Goal: Transaction & Acquisition: Purchase product/service

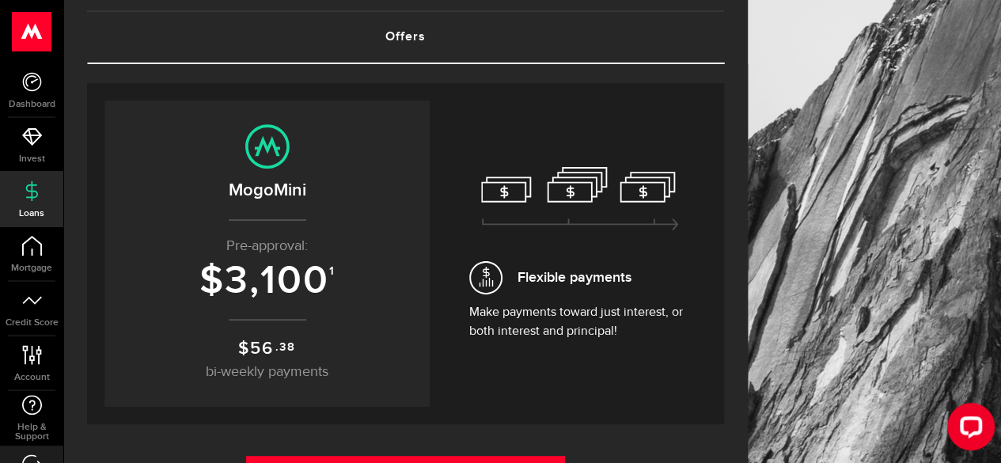
scroll to position [90, 0]
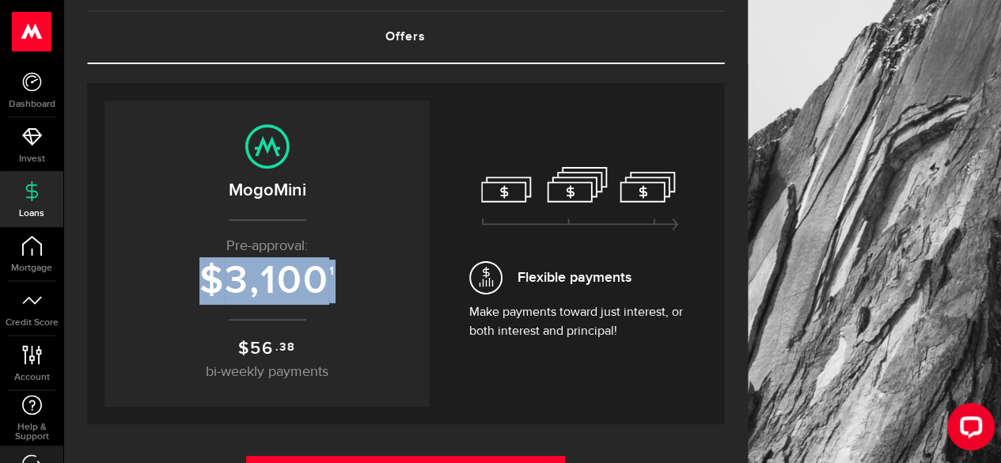
drag, startPoint x: 339, startPoint y: 270, endPoint x: 214, endPoint y: 282, distance: 124.8
click at [214, 282] on h3 "$ 3,100 1" at bounding box center [266, 281] width 293 height 44
copy h3 "$ 3,100 1"
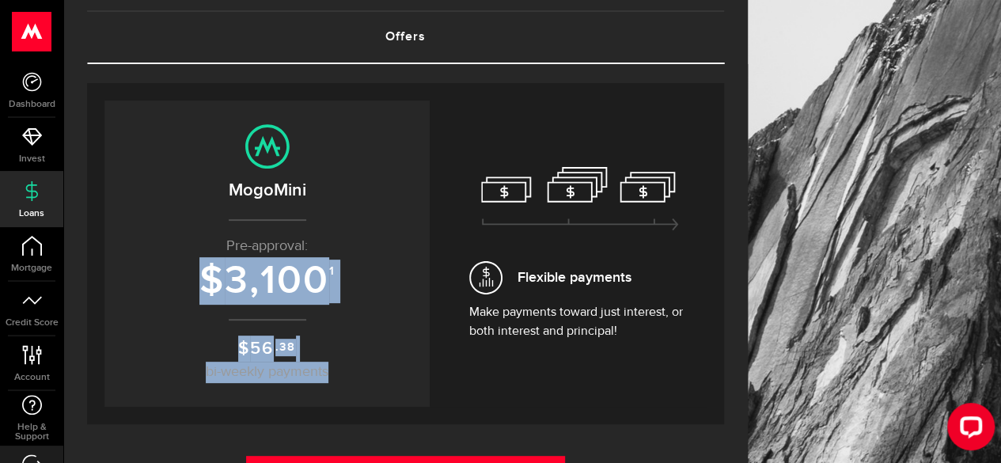
drag, startPoint x: 340, startPoint y: 371, endPoint x: 199, endPoint y: 282, distance: 167.4
click at [199, 282] on center "MogoMini Pre-approval: $ 3,100 1 $ 56 .38 bi-weekly payments" at bounding box center [266, 253] width 293 height 259
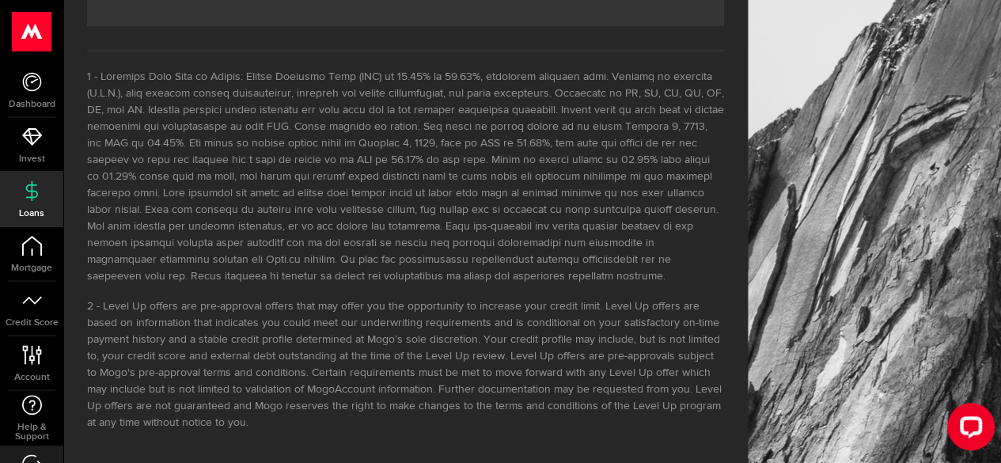
scroll to position [2425, 0]
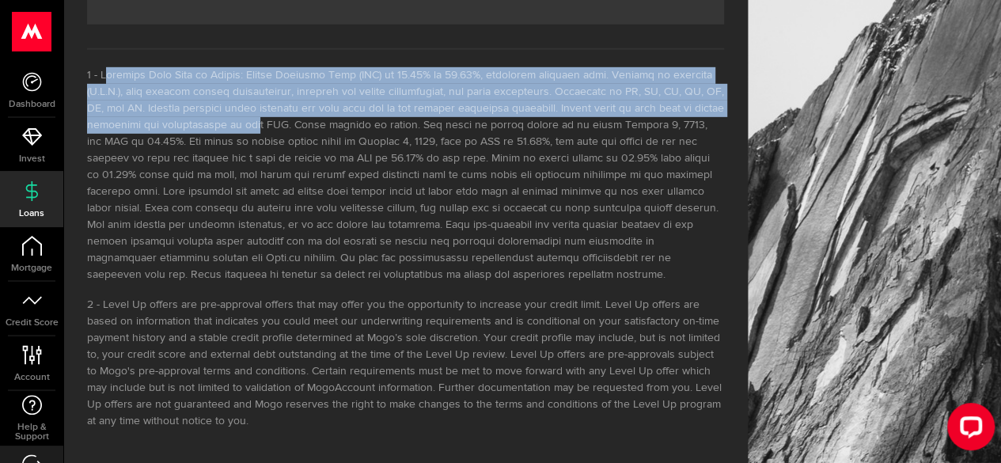
drag, startPoint x: 102, startPoint y: 73, endPoint x: 255, endPoint y: 121, distance: 160.1
click at [255, 121] on li at bounding box center [405, 175] width 637 height 216
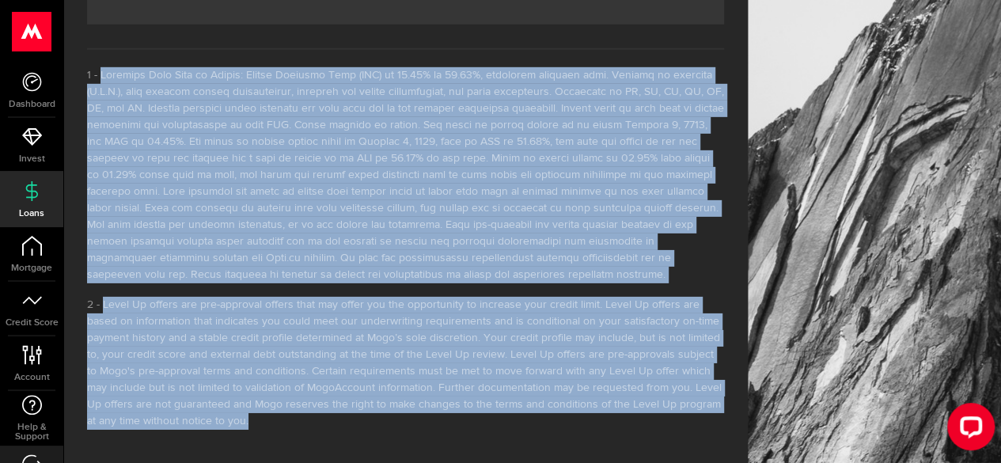
drag, startPoint x: 158, startPoint y: 422, endPoint x: 92, endPoint y: 77, distance: 351.2
click at [92, 77] on ol "Level Up offers are pre-approval offers that may offer you the opportunity to i…" at bounding box center [405, 248] width 637 height 362
copy ol "Interest Only Line of Credit: Annual Interest Rate (AIR) of 47.42% or 34.37%, e…"
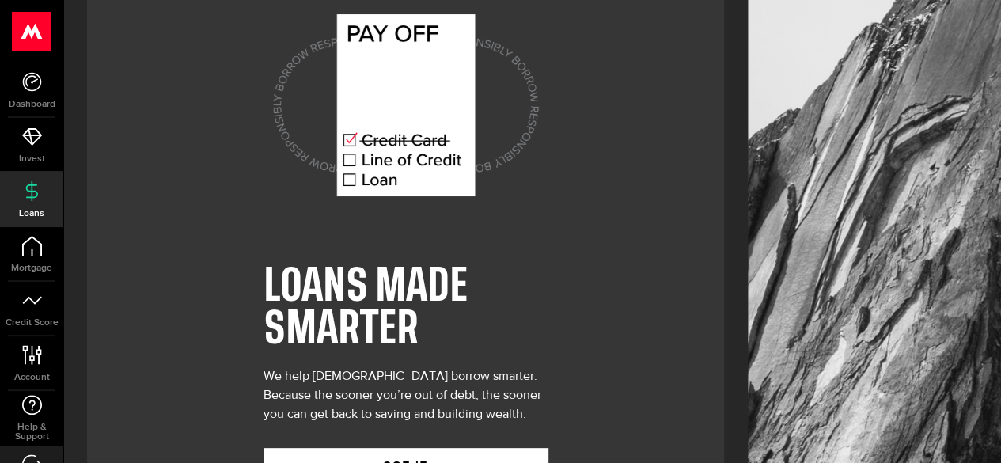
scroll to position [109, 0]
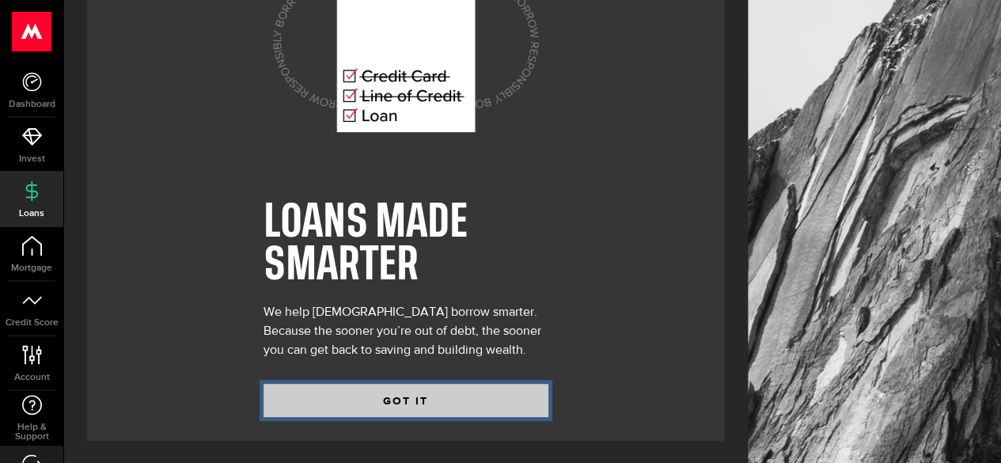
click at [462, 391] on button "GOT IT" at bounding box center [405, 400] width 285 height 33
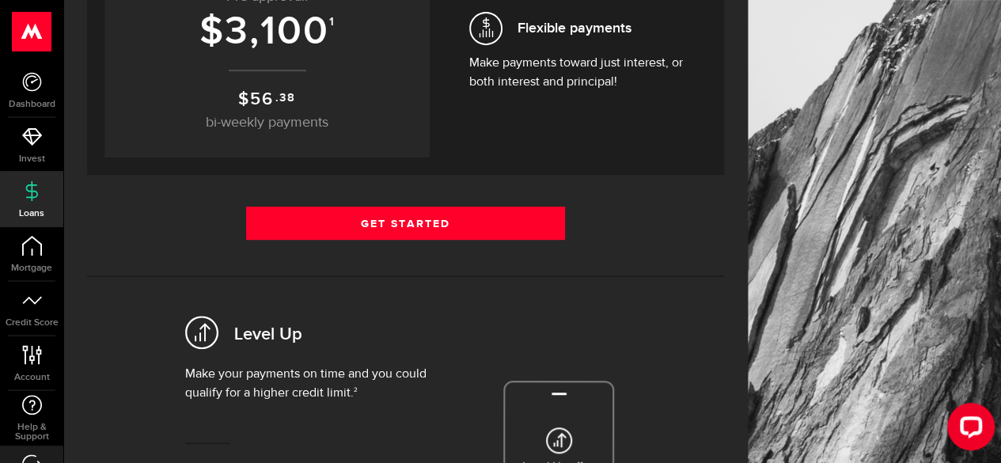
scroll to position [340, 0]
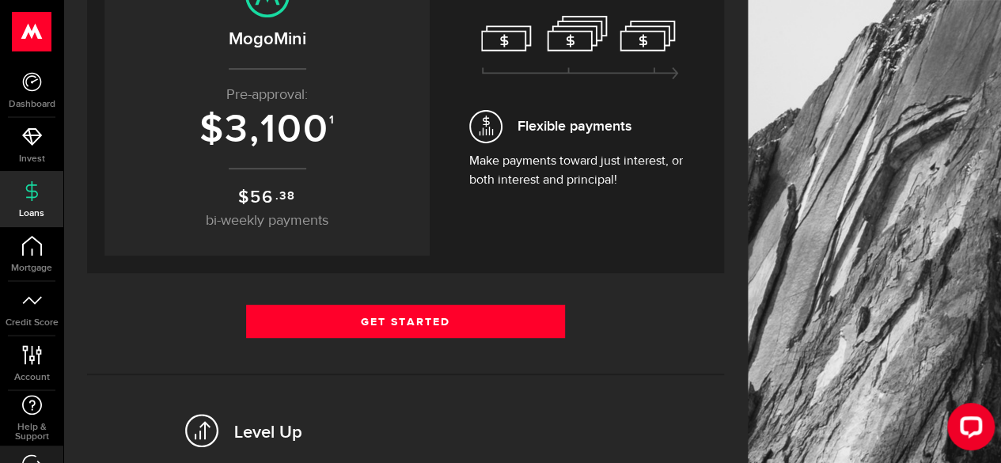
scroll to position [242, 0]
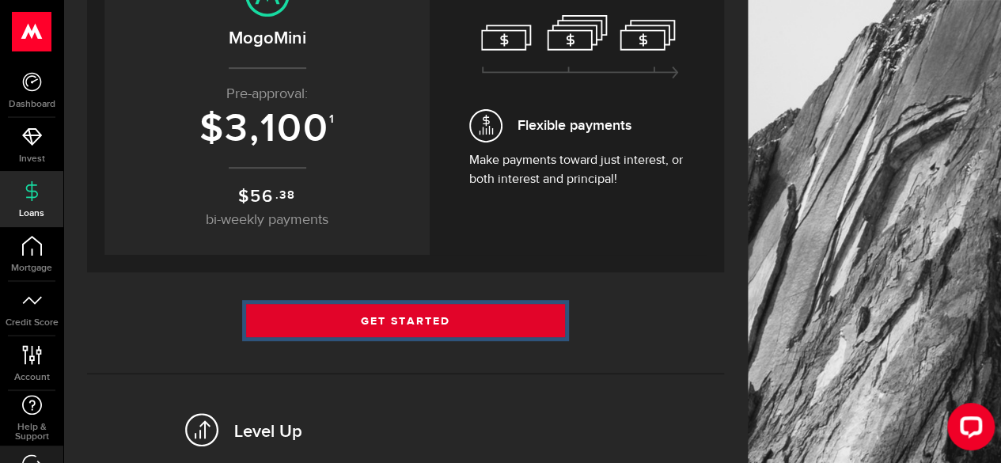
click at [526, 319] on link "Get Started" at bounding box center [405, 320] width 319 height 33
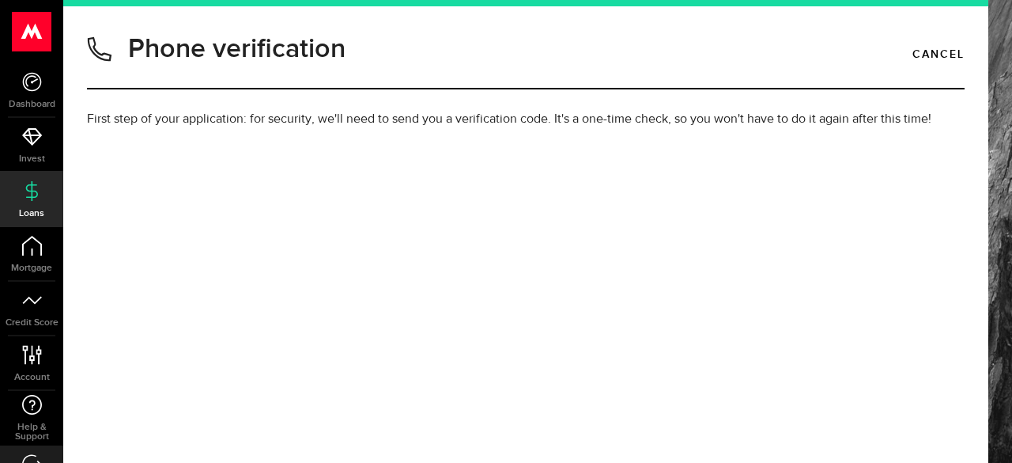
type input "3439961896"
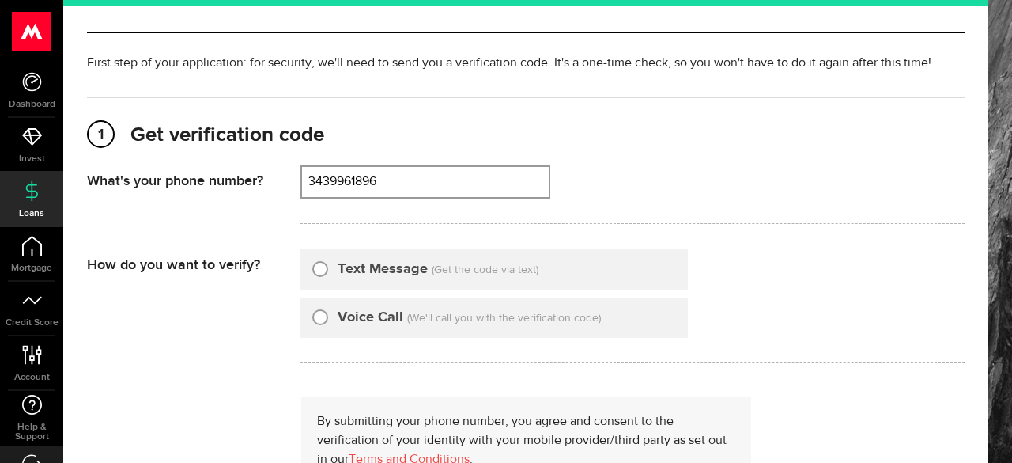
scroll to position [57, 0]
click at [423, 276] on label "Text Message" at bounding box center [383, 268] width 90 height 21
click at [328, 274] on input "Text Message" at bounding box center [320, 266] width 16 height 16
radio input "true"
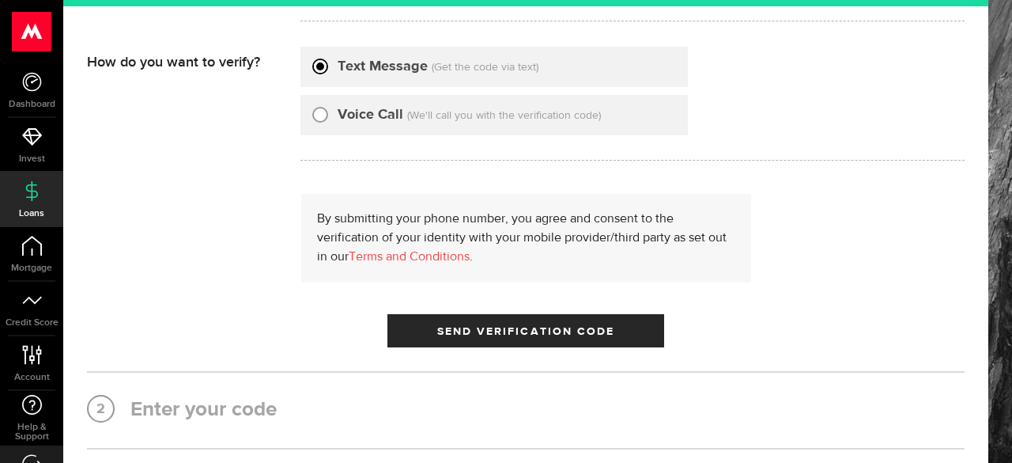
scroll to position [263, 0]
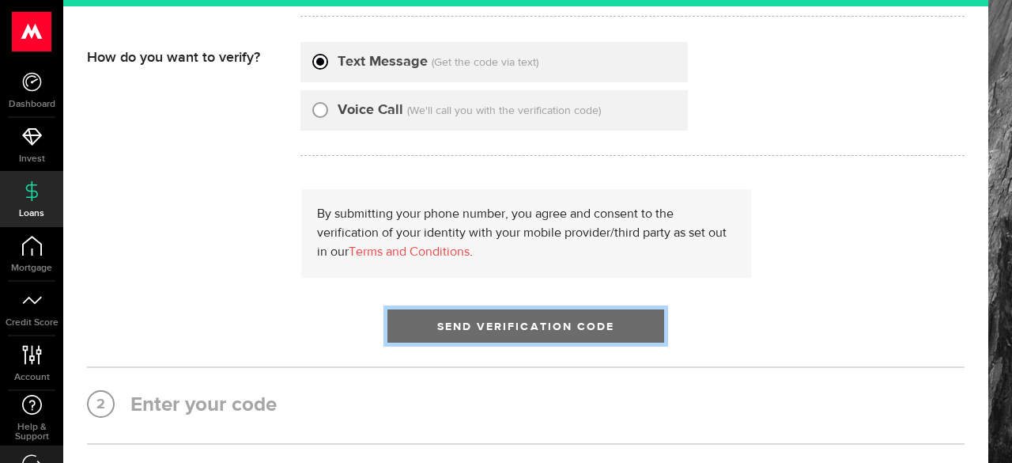
click at [444, 321] on span "Send Verification Code" at bounding box center [526, 326] width 178 height 11
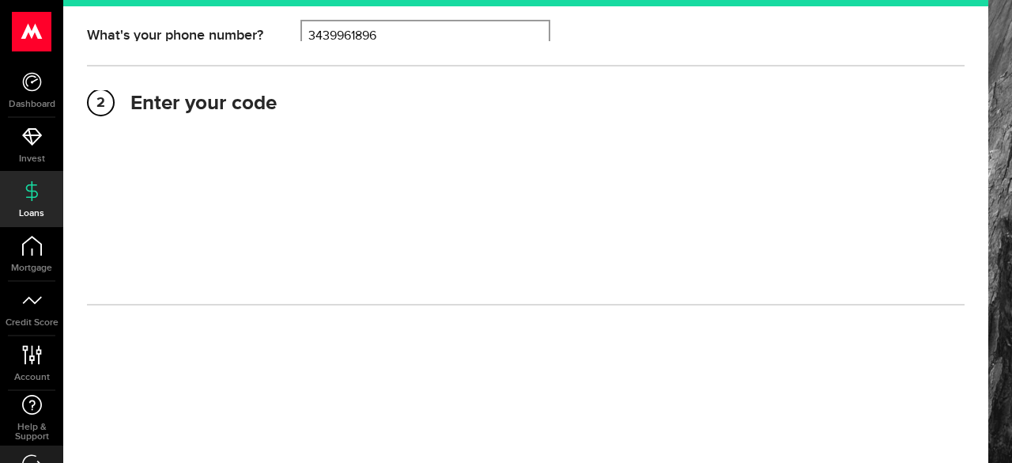
scroll to position [194, 0]
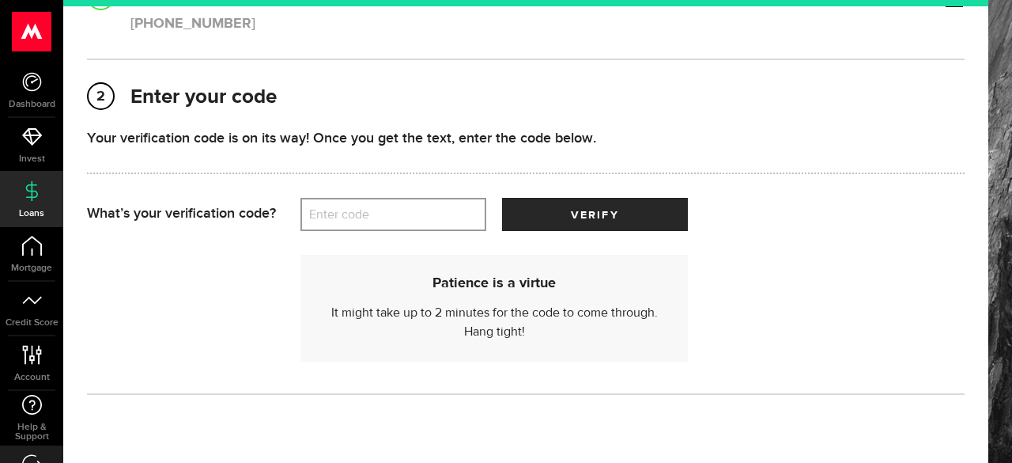
click at [388, 225] on label "Enter code" at bounding box center [394, 215] width 186 height 32
click at [388, 225] on input "Enter code" at bounding box center [394, 214] width 186 height 33
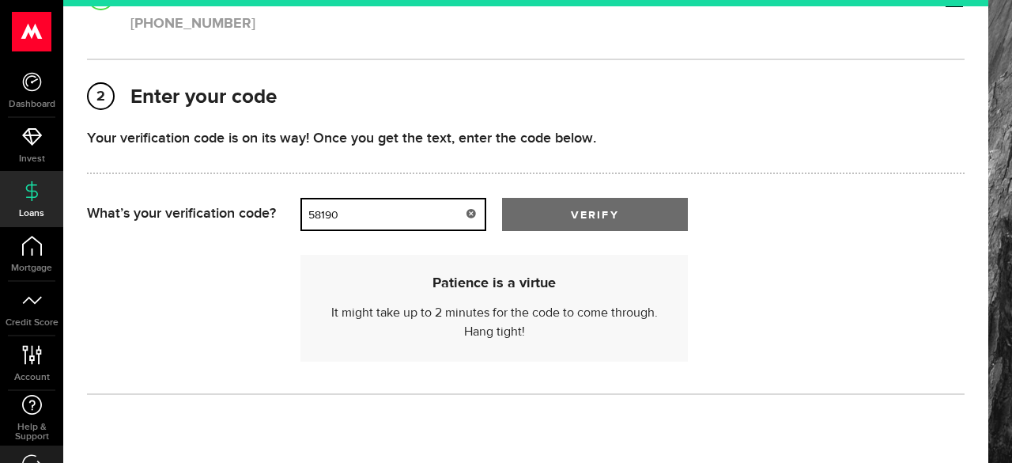
type input "58190"
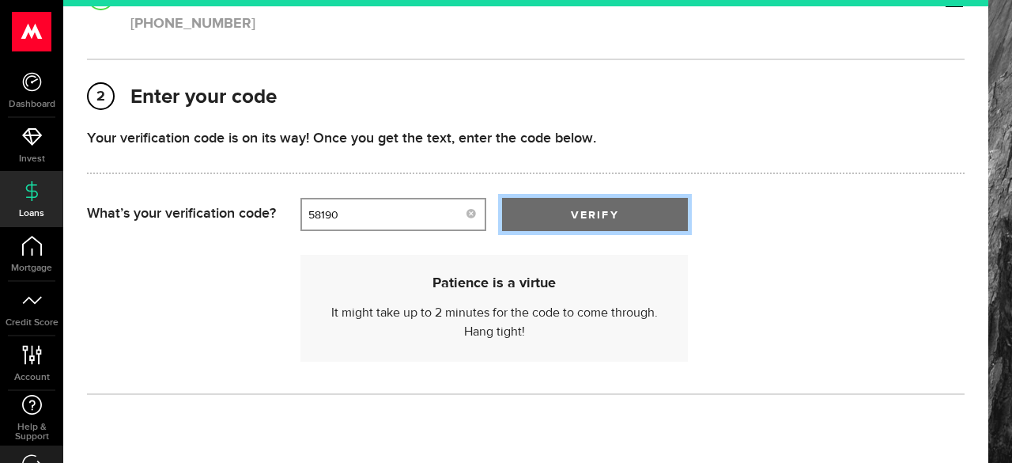
click at [565, 209] on button "verify" at bounding box center [595, 214] width 186 height 33
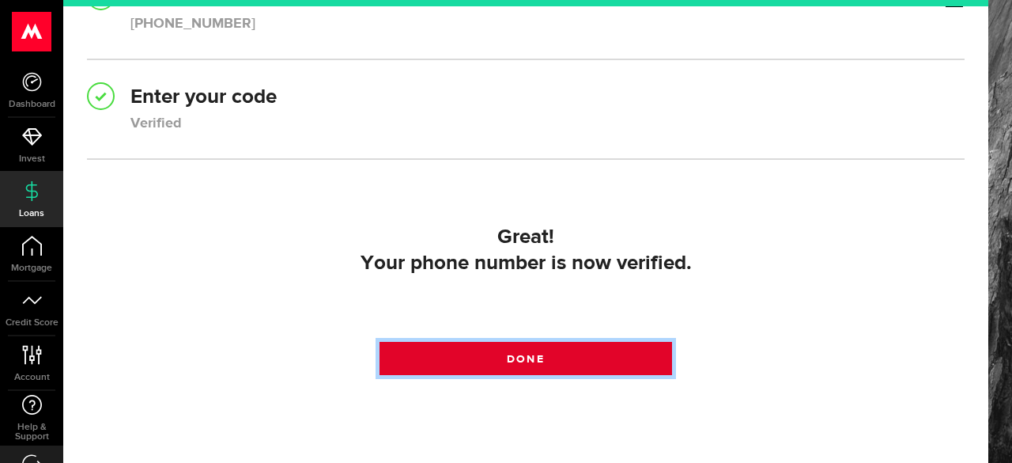
click at [507, 358] on span "Done" at bounding box center [525, 359] width 37 height 11
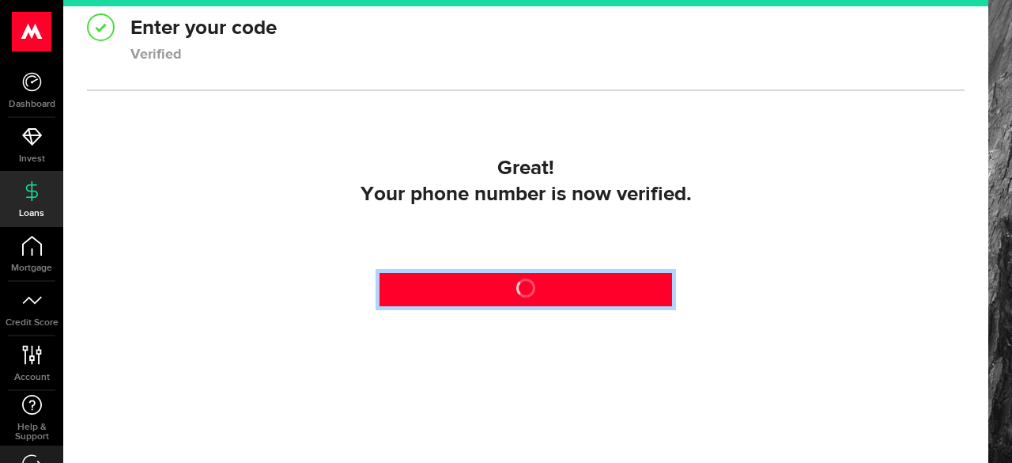
scroll to position [269, 0]
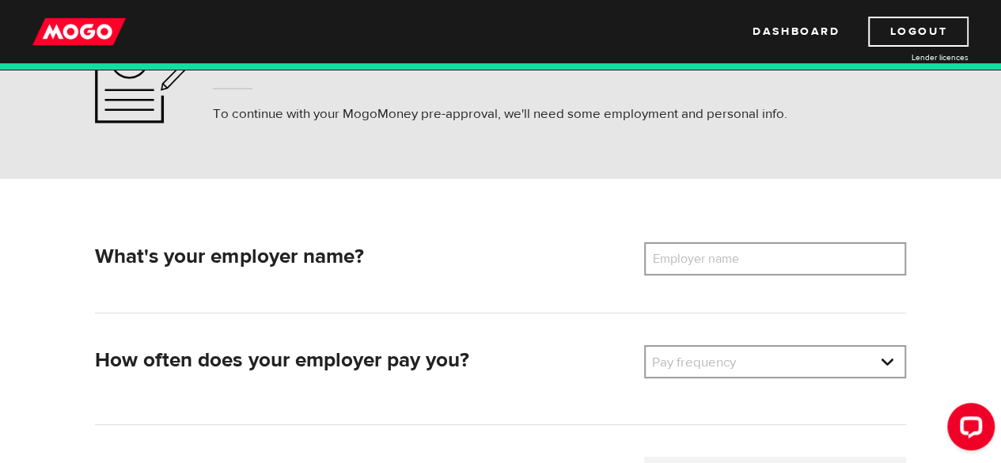
scroll to position [131, 0]
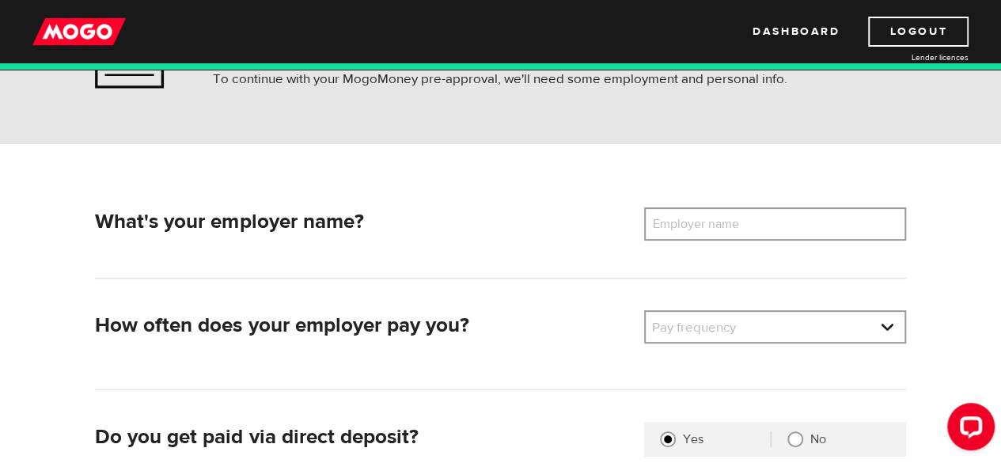
click at [702, 232] on label "Employer name" at bounding box center [707, 223] width 127 height 33
click at [702, 232] on input "Employer name" at bounding box center [775, 223] width 262 height 33
type input "Zonda"
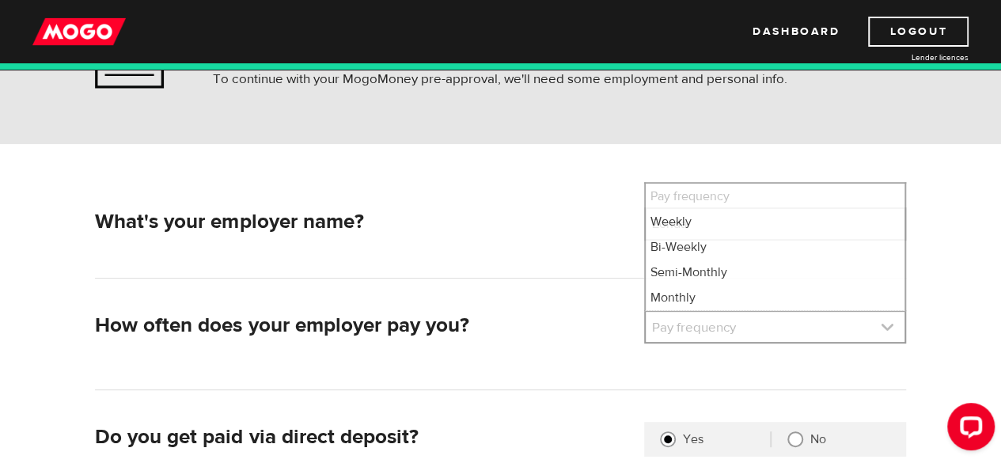
click at [730, 327] on link at bounding box center [774, 327] width 259 height 30
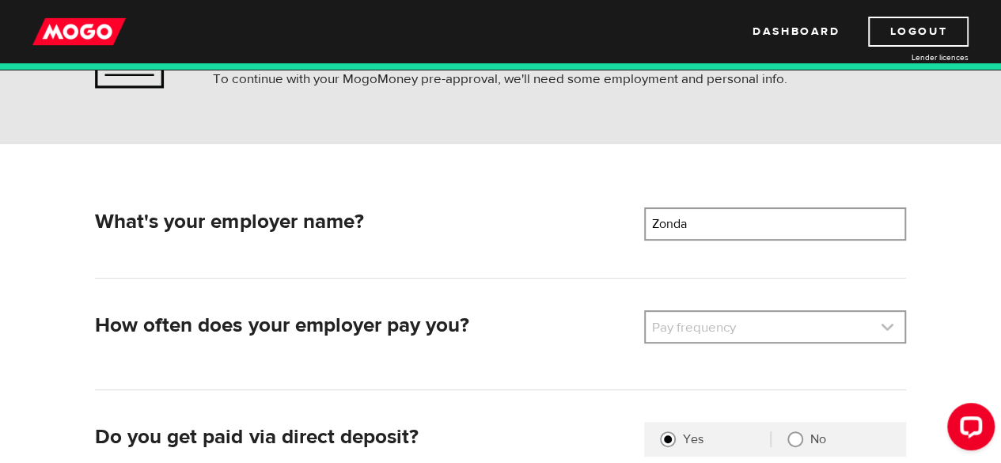
click at [730, 327] on link at bounding box center [774, 327] width 259 height 30
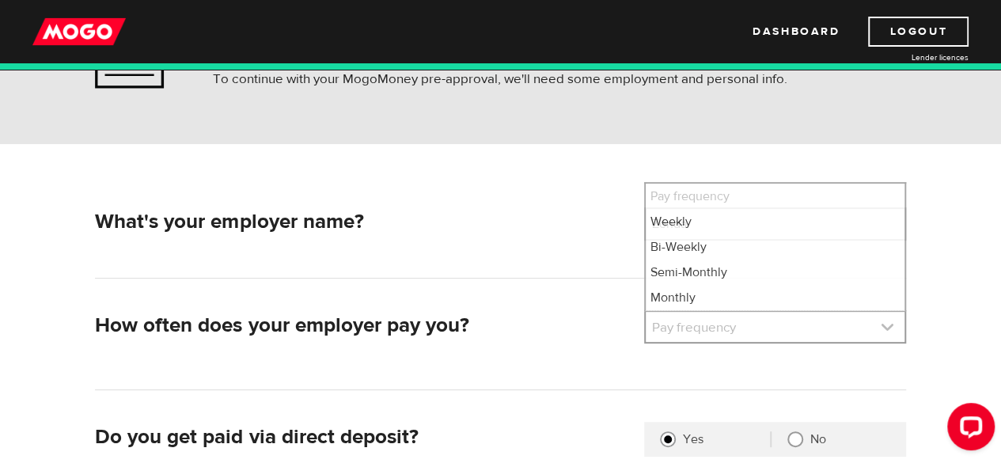
click at [730, 327] on link at bounding box center [774, 327] width 259 height 30
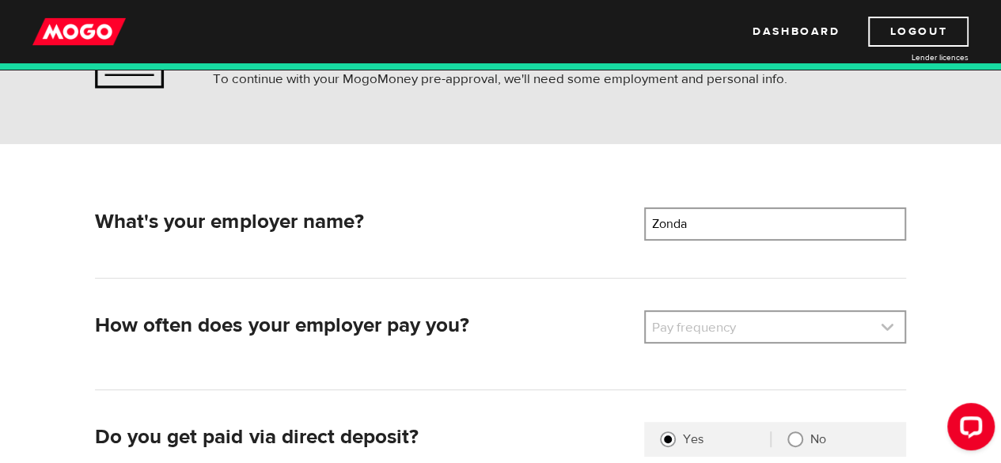
click at [718, 330] on link at bounding box center [774, 327] width 259 height 30
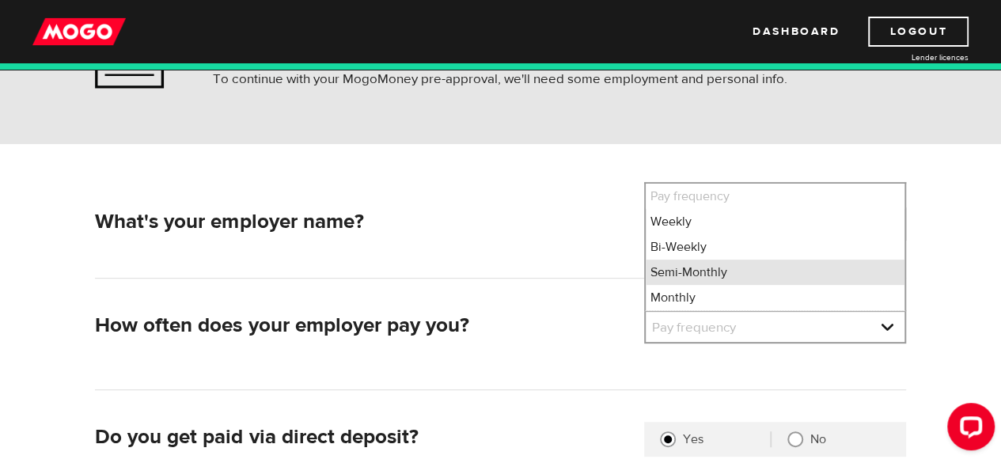
click at [713, 271] on li "Semi-Monthly" at bounding box center [774, 271] width 259 height 25
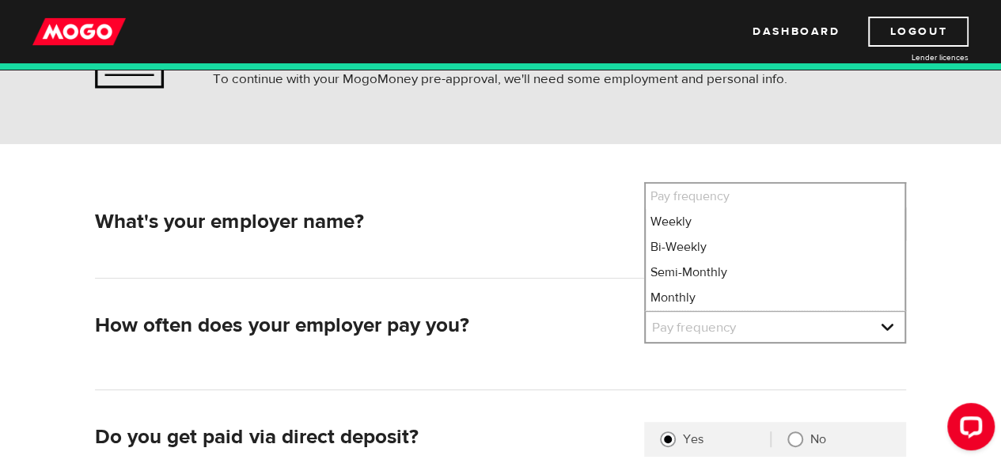
select select "3"
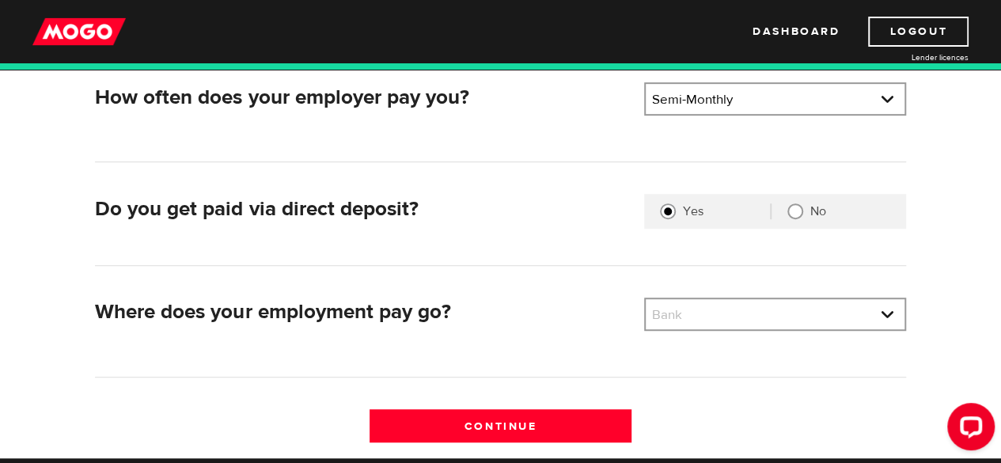
scroll to position [360, 0]
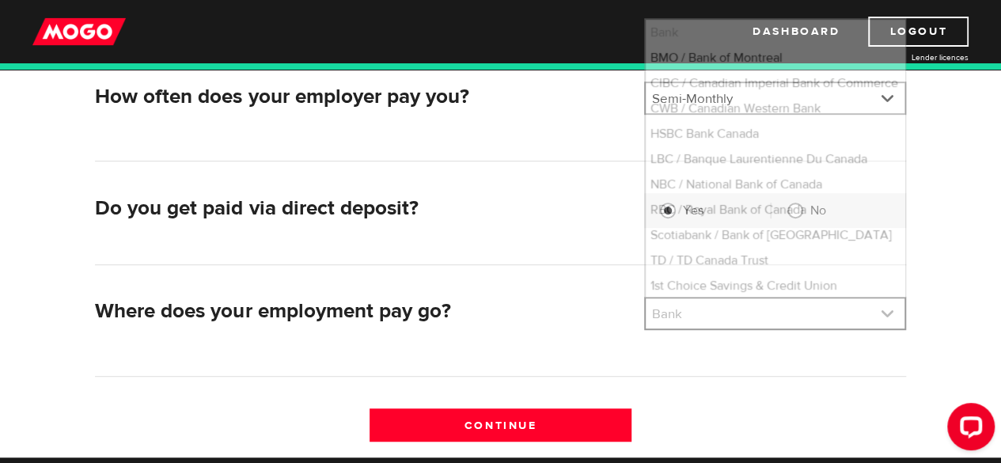
click at [679, 309] on link at bounding box center [774, 313] width 259 height 30
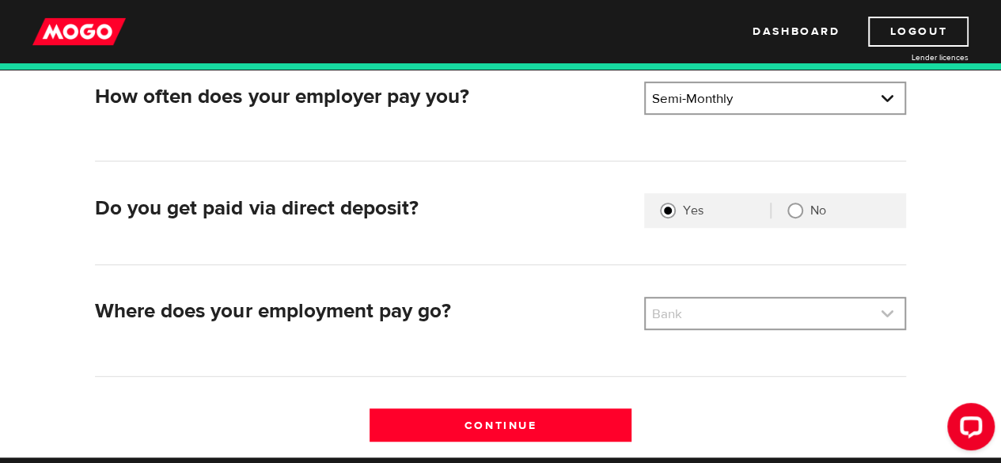
click at [679, 309] on link at bounding box center [774, 313] width 259 height 30
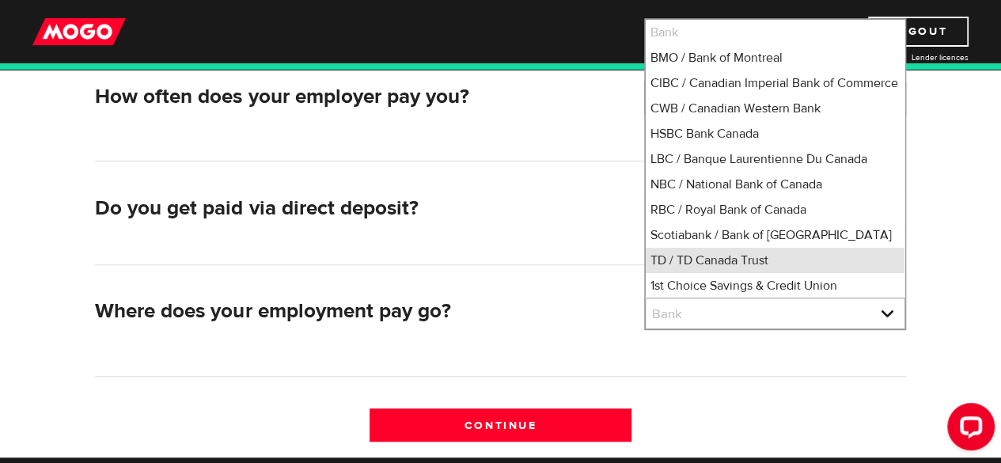
scroll to position [21, 0]
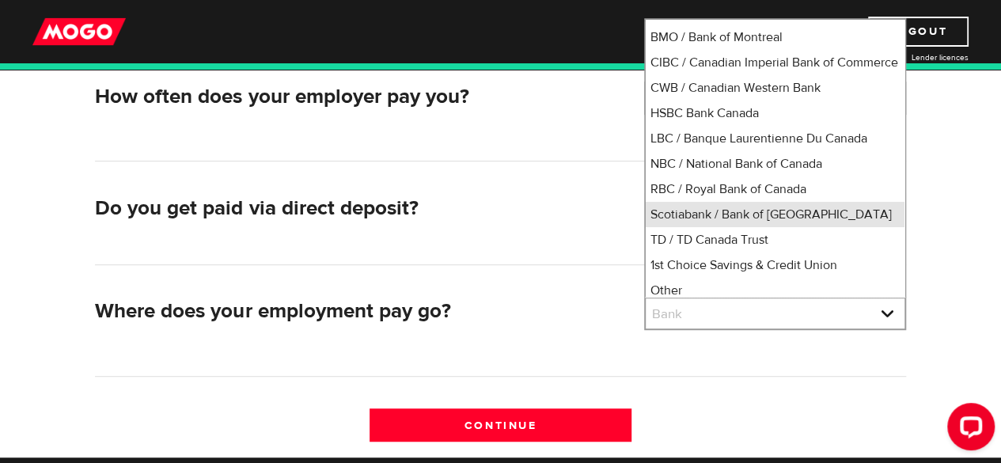
click at [690, 227] on li "Scotiabank / Bank of Nova Scotia" at bounding box center [774, 214] width 259 height 25
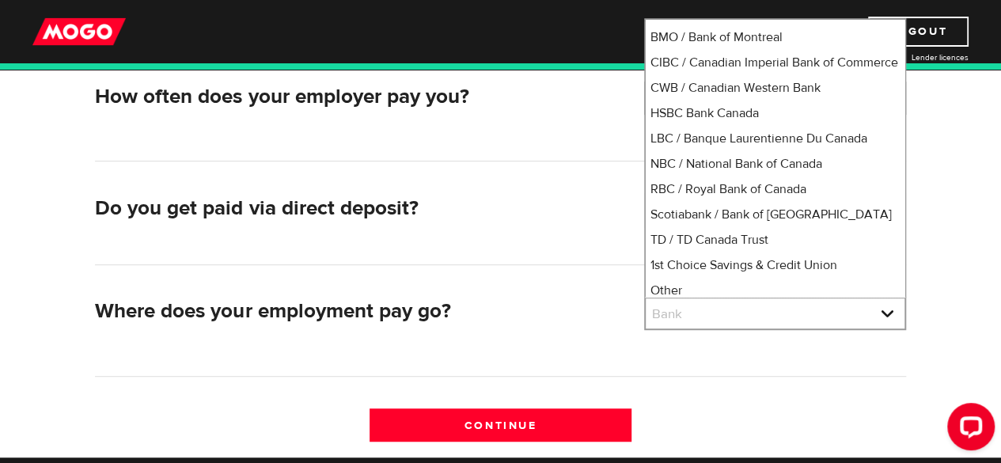
select select "2"
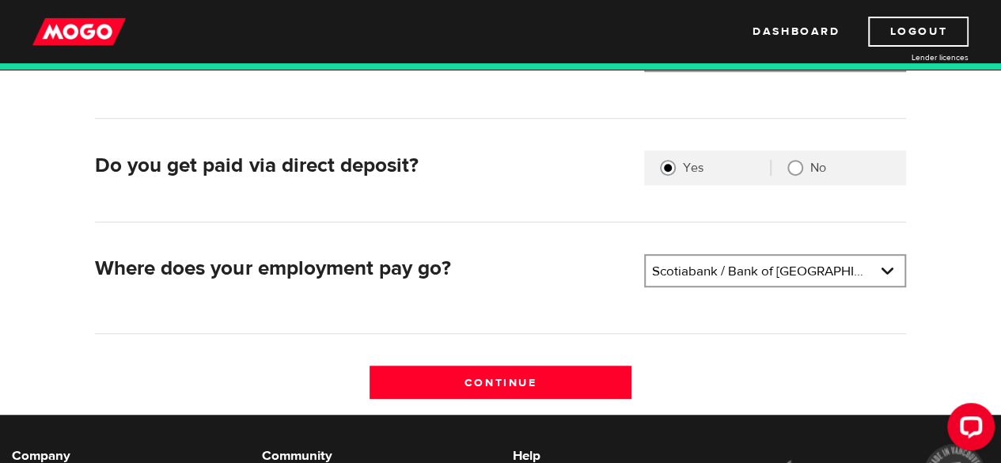
scroll to position [404, 0]
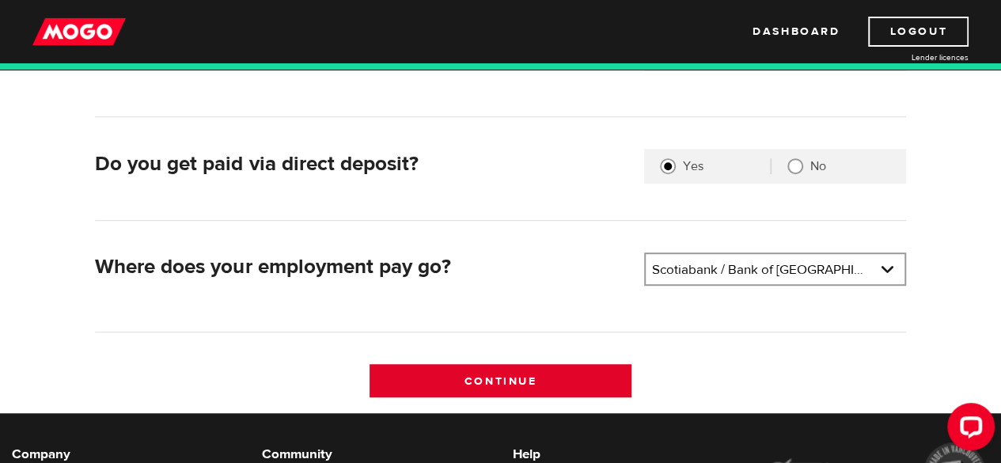
click at [574, 376] on input "Continue" at bounding box center [500, 380] width 262 height 33
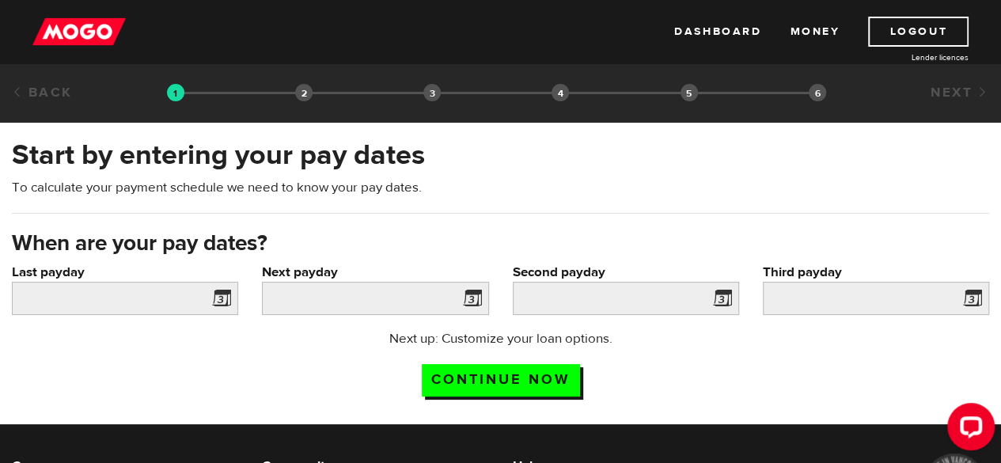
click at [223, 299] on span at bounding box center [218, 300] width 24 height 25
click at [164, 278] on label "Last payday" at bounding box center [125, 272] width 226 height 19
click at [164, 282] on input "Last payday" at bounding box center [125, 298] width 226 height 33
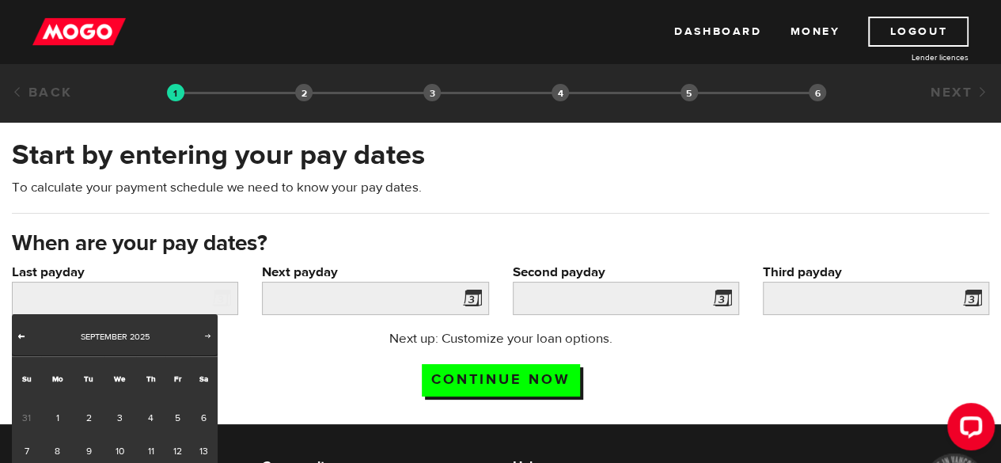
click at [19, 330] on span "Prev" at bounding box center [21, 335] width 13 height 13
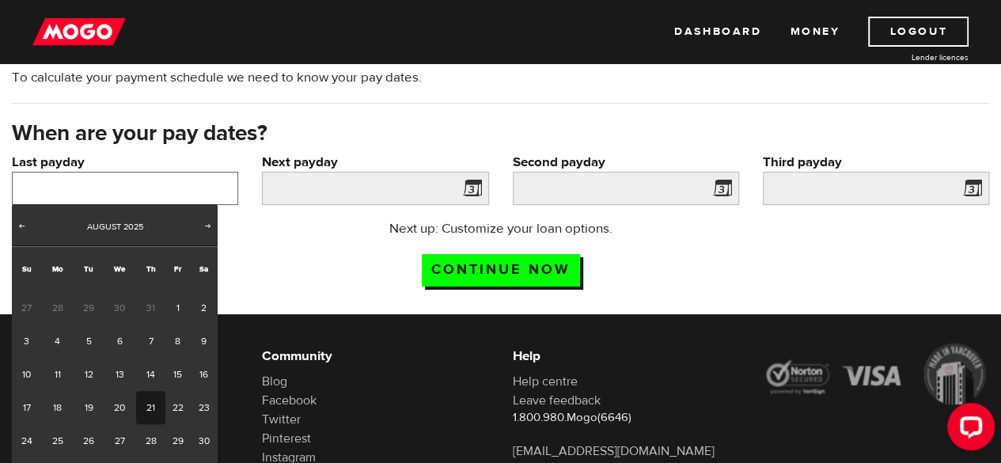
scroll to position [138, 0]
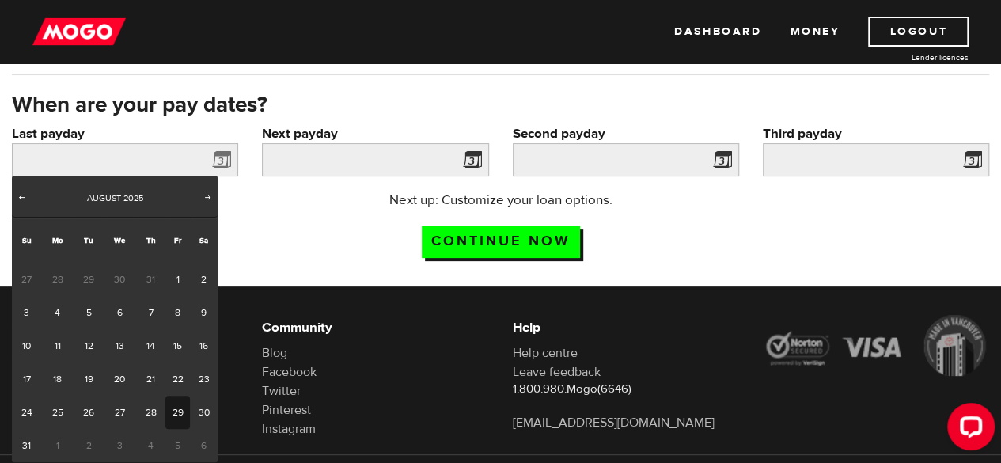
click at [180, 407] on link "29" at bounding box center [177, 411] width 25 height 33
type input "[DATE]"
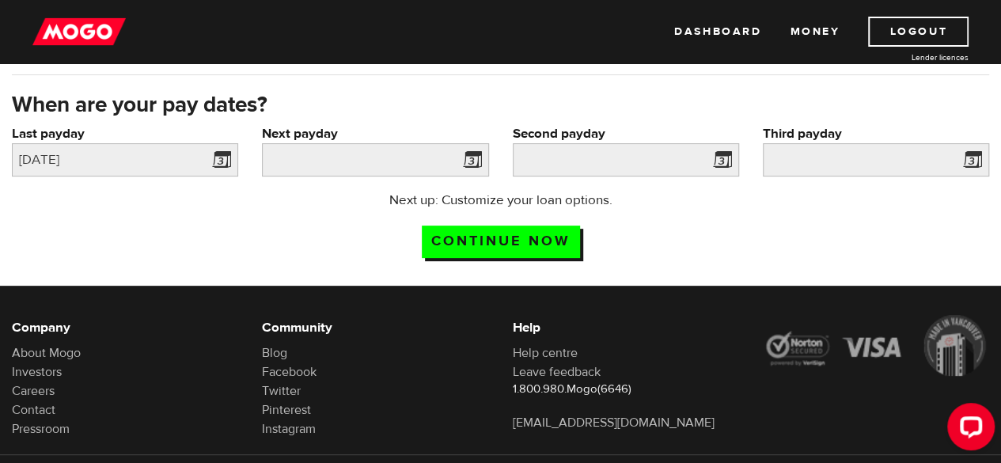
click at [475, 158] on span at bounding box center [469, 161] width 24 height 25
click at [462, 162] on span at bounding box center [469, 161] width 24 height 25
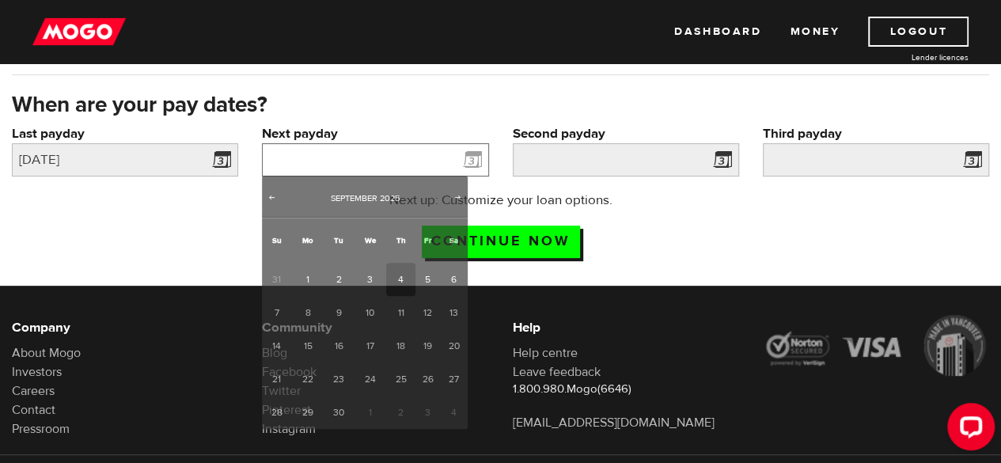
click at [433, 162] on input "Next payday" at bounding box center [375, 159] width 226 height 33
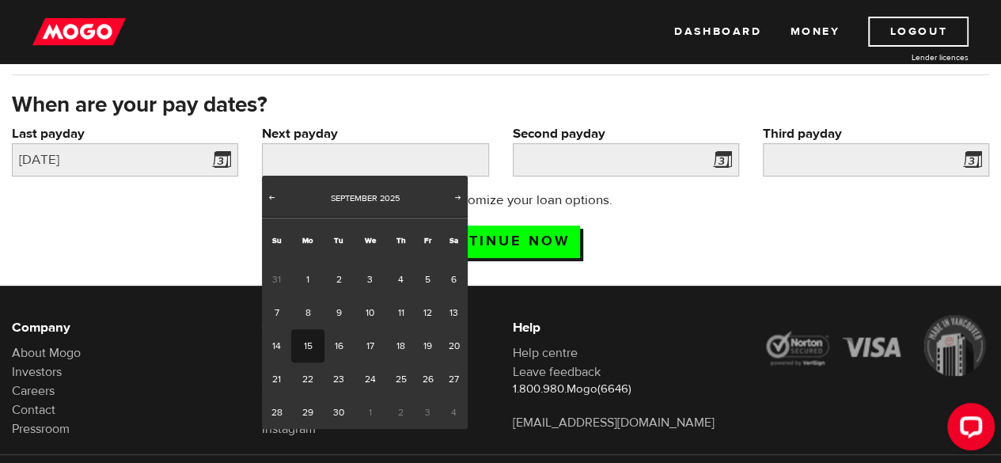
click at [310, 343] on link "15" at bounding box center [307, 345] width 32 height 33
type input "2025/09/15"
type input "2025/9/30"
type input "2025/10/15"
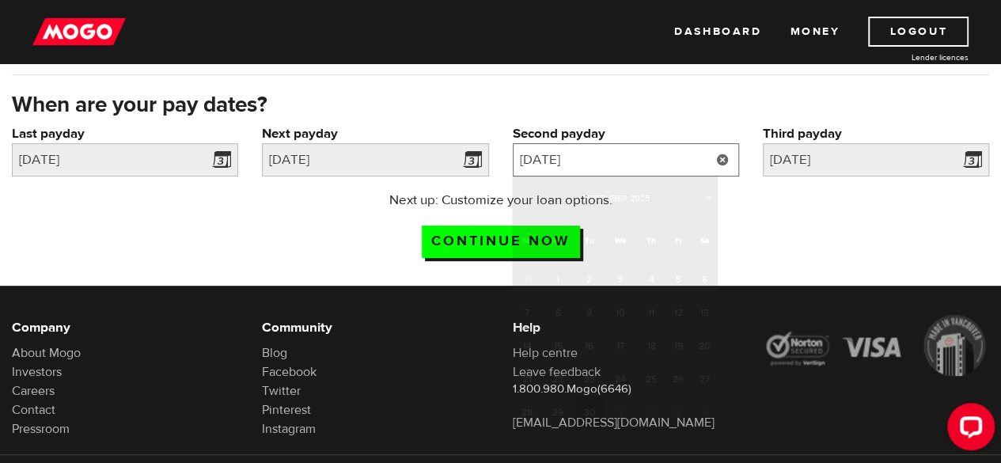
click at [682, 163] on input "2025/9/30" at bounding box center [626, 159] width 226 height 33
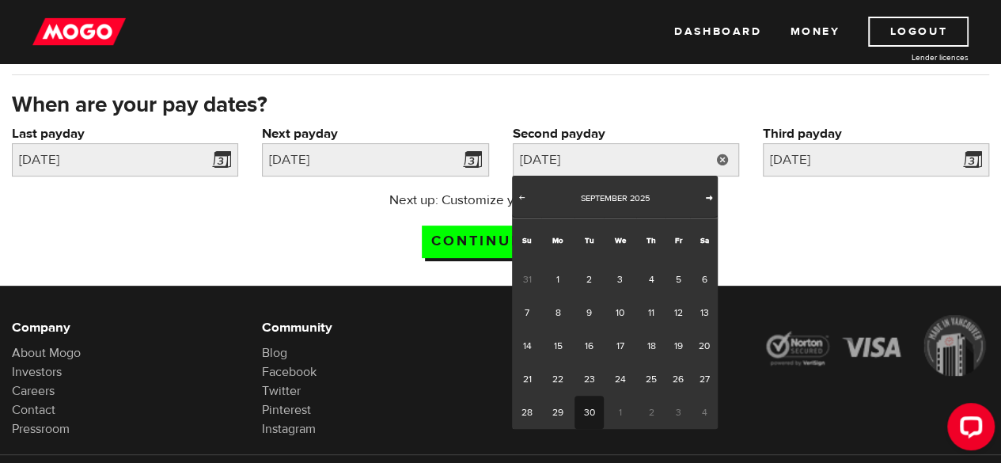
click at [706, 198] on span "Next" at bounding box center [708, 197] width 13 height 13
click at [525, 192] on span "Prev" at bounding box center [521, 197] width 13 height 13
click at [704, 196] on span "Next" at bounding box center [708, 197] width 13 height 13
click at [615, 342] on link "15" at bounding box center [620, 345] width 32 height 33
type input "2025/10/15"
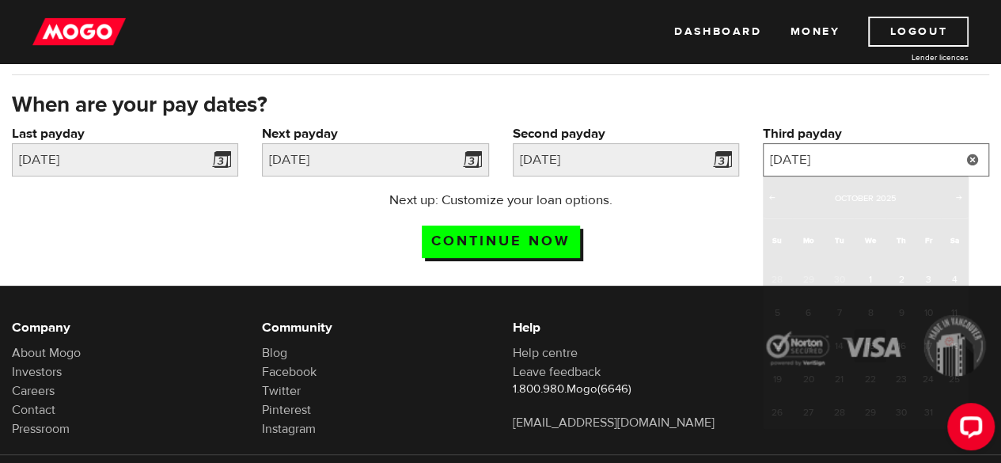
click at [894, 165] on input "2025/10/15" at bounding box center [876, 159] width 226 height 33
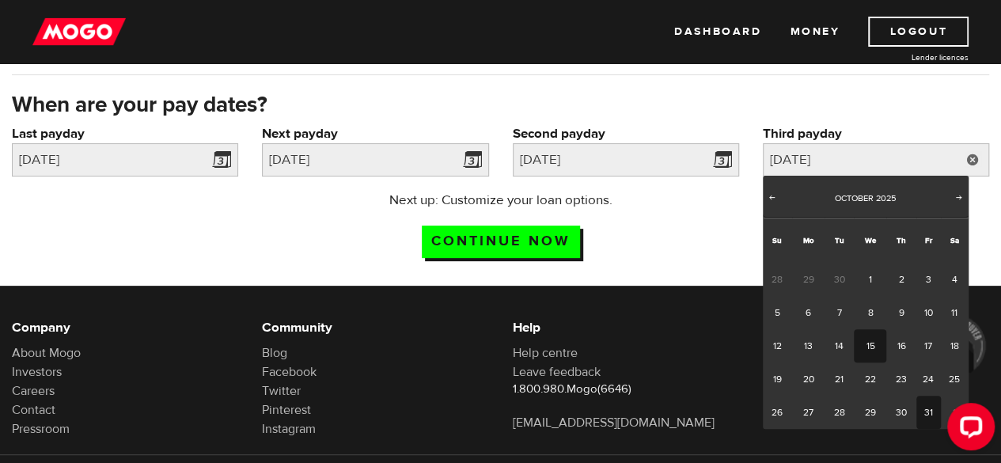
click at [922, 403] on link "31" at bounding box center [928, 411] width 25 height 33
type input "2025/10/31"
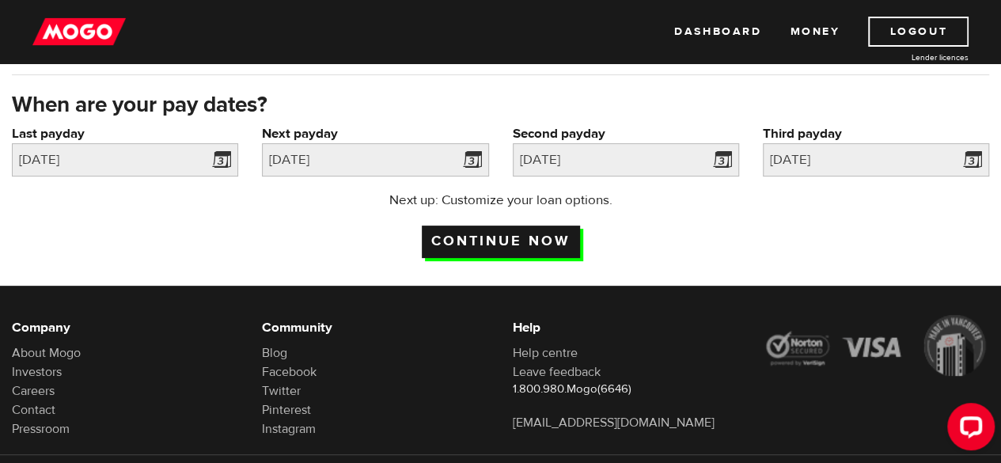
click at [539, 249] on input "Continue now" at bounding box center [501, 241] width 158 height 32
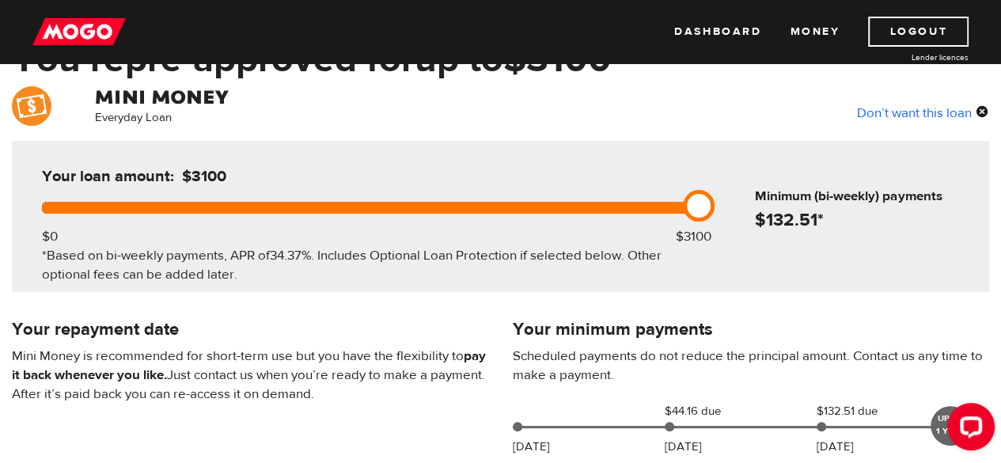
scroll to position [112, 0]
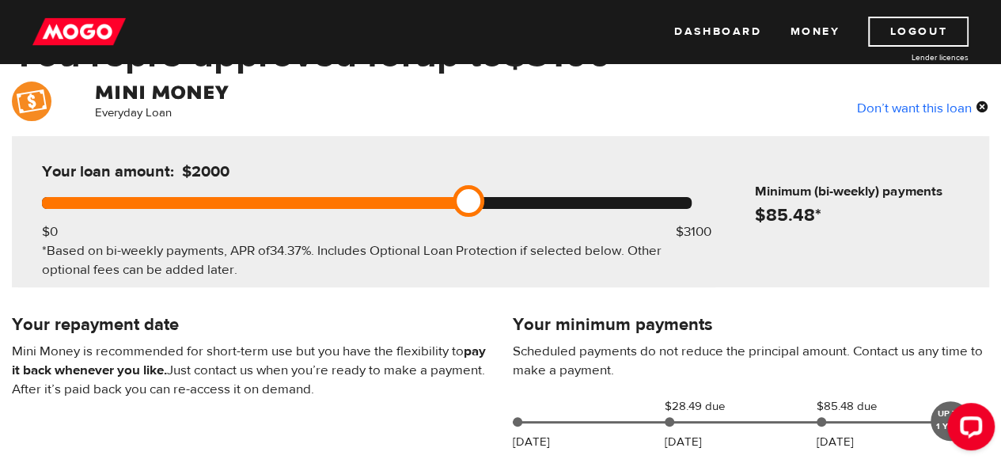
drag, startPoint x: 688, startPoint y: 199, endPoint x: 471, endPoint y: 225, distance: 218.4
click at [471, 225] on div "Your loan amount: $2000 $0 $3100 *Based on bi-weekly payments, APR of 34.37% . …" at bounding box center [366, 211] width 697 height 151
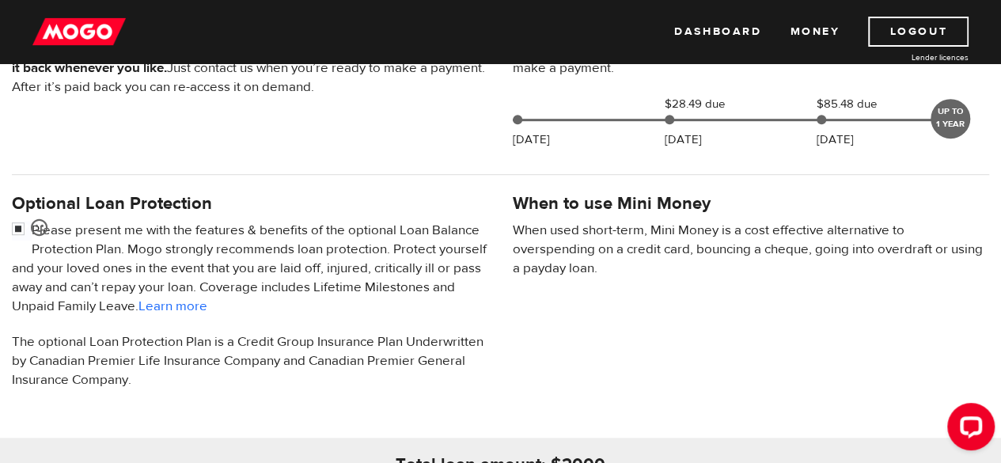
scroll to position [415, 0]
click at [14, 226] on input "checkbox" at bounding box center [22, 230] width 20 height 20
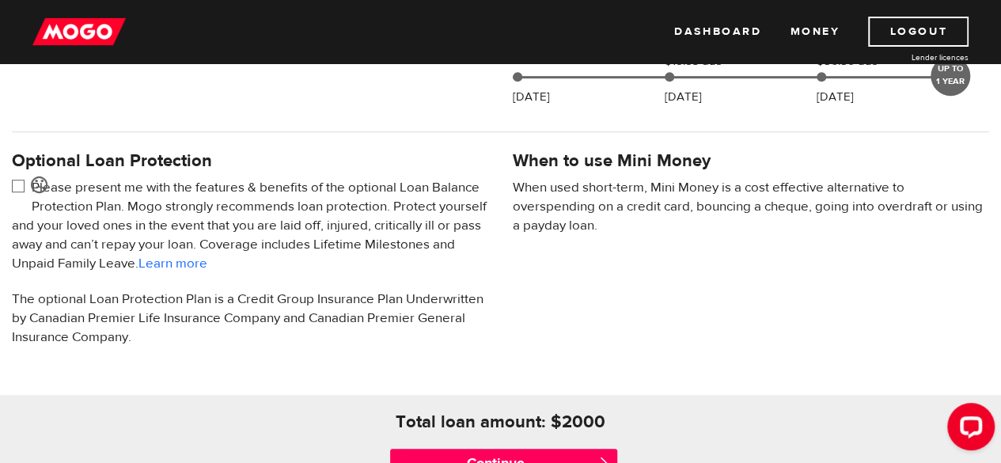
scroll to position [458, 0]
click at [21, 185] on input "checkbox" at bounding box center [22, 187] width 20 height 20
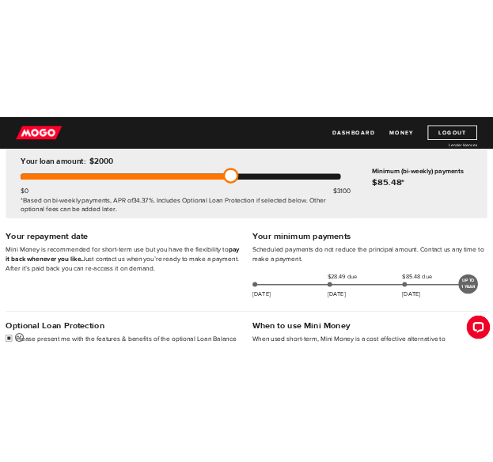
scroll to position [219, 0]
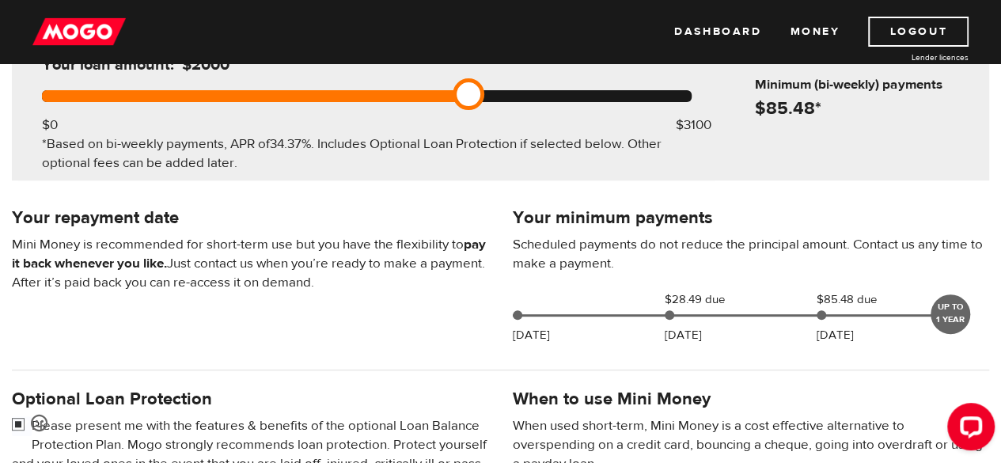
click at [17, 425] on input "checkbox" at bounding box center [22, 426] width 20 height 20
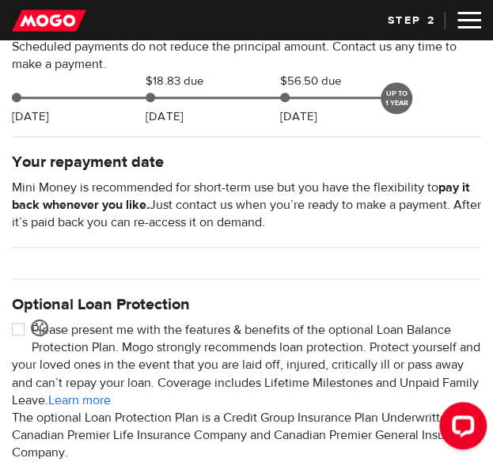
scroll to position [367, 0]
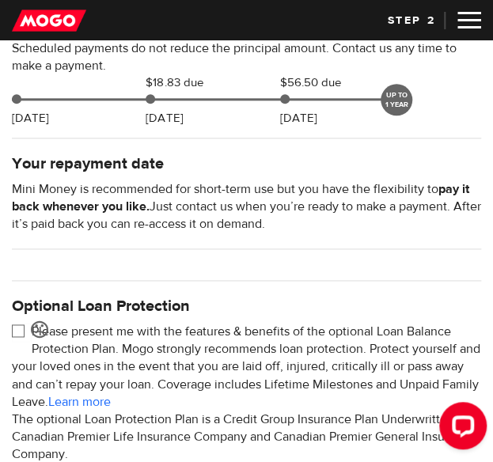
click at [18, 332] on input "checkbox" at bounding box center [22, 333] width 20 height 20
click at [12, 323] on input "checkbox" at bounding box center [22, 333] width 20 height 20
checkbox input "true"
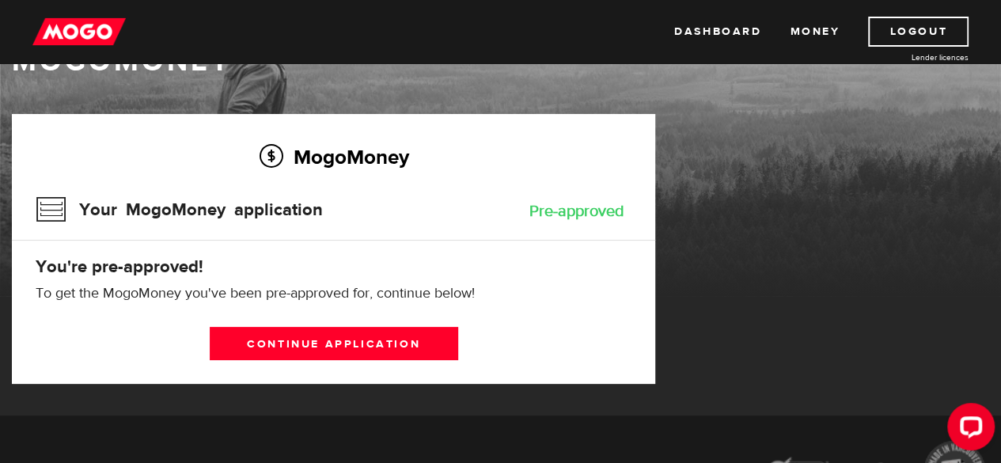
scroll to position [60, 0]
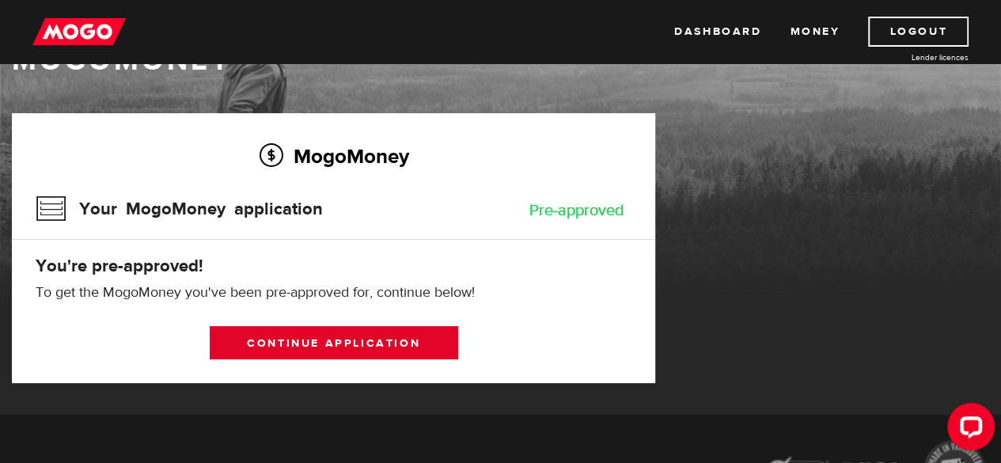
click at [369, 336] on link "Continue application" at bounding box center [334, 342] width 248 height 33
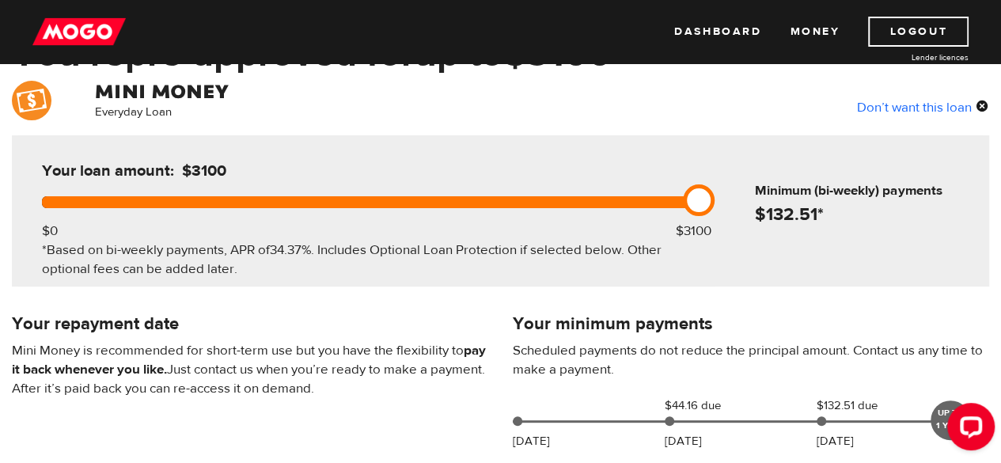
scroll to position [115, 0]
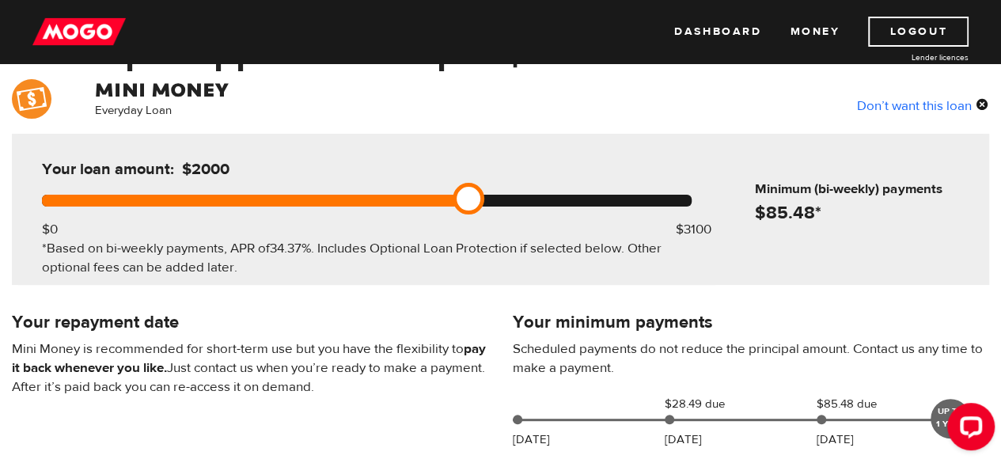
drag, startPoint x: 698, startPoint y: 194, endPoint x: 451, endPoint y: 211, distance: 247.4
click at [451, 211] on div "Your loan amount: $2000 $0 $3100 *Based on bi-weekly payments, APR of 34.37% . …" at bounding box center [366, 209] width 697 height 151
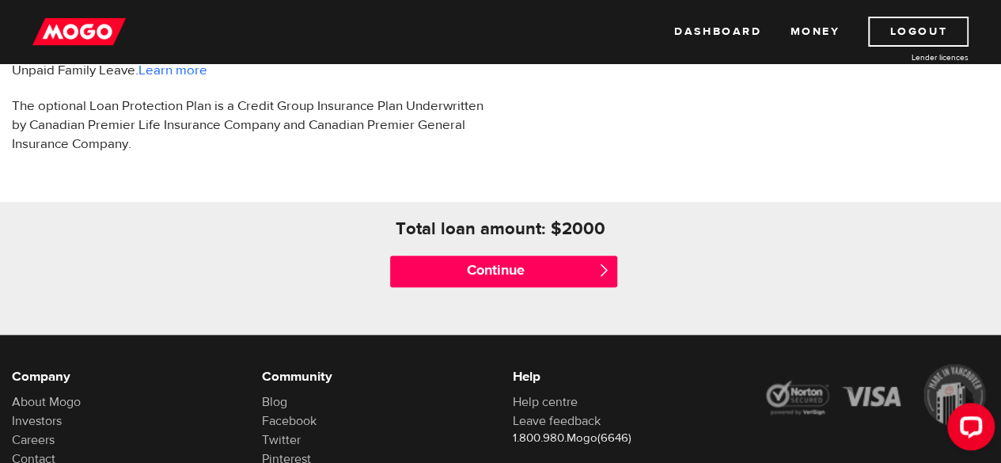
scroll to position [649, 0]
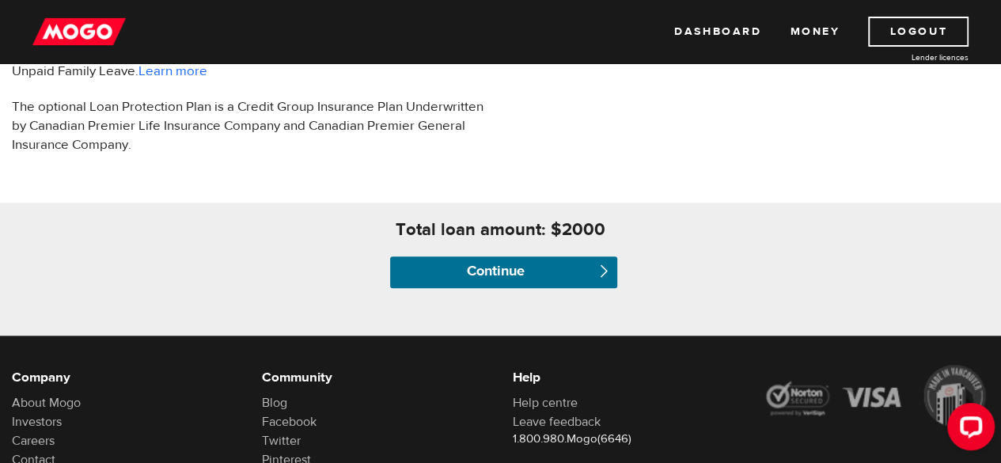
drag, startPoint x: 520, startPoint y: 265, endPoint x: 489, endPoint y: 364, distance: 103.6
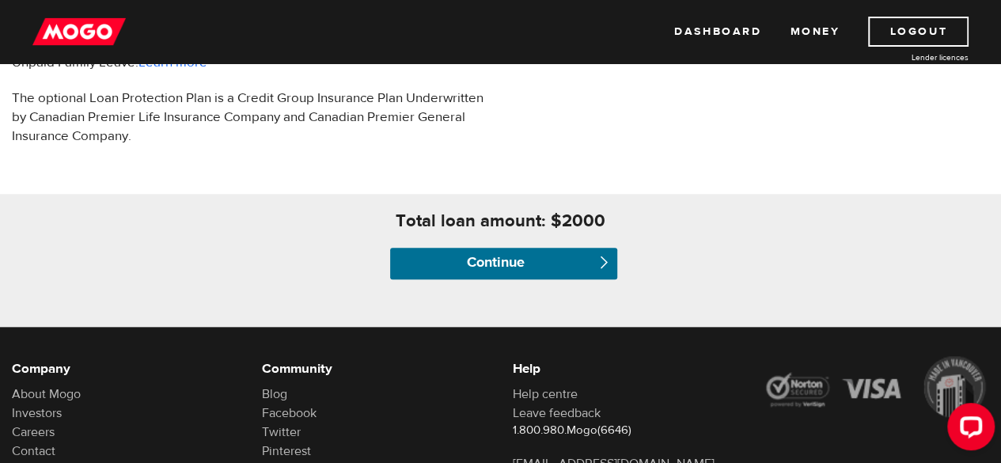
scroll to position [664, 0]
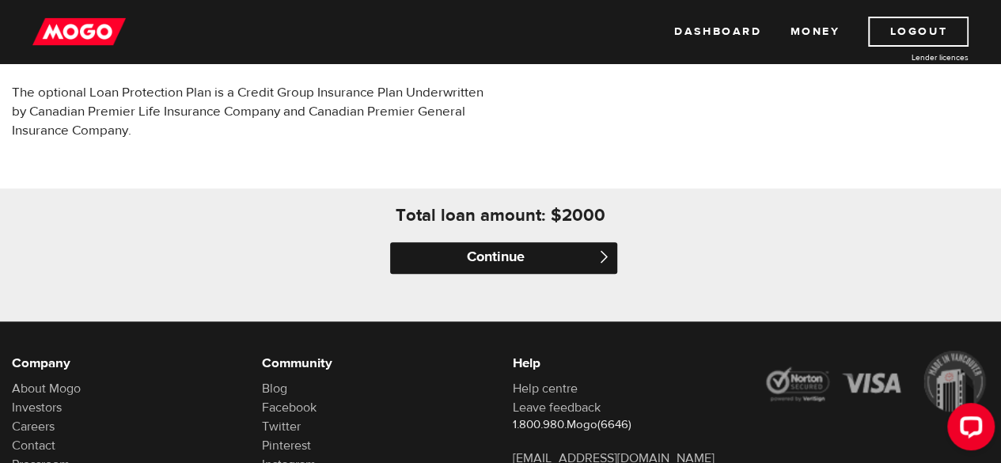
click at [473, 262] on input "Continue" at bounding box center [503, 258] width 226 height 32
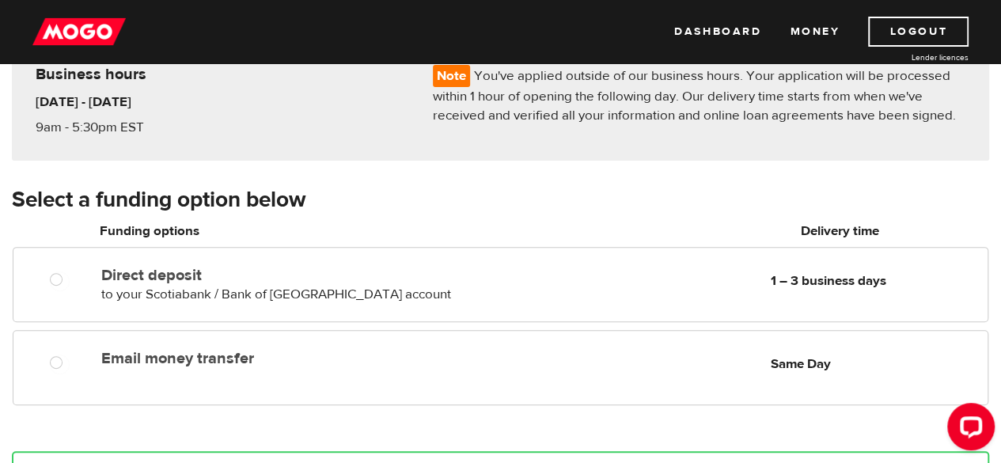
scroll to position [153, 0]
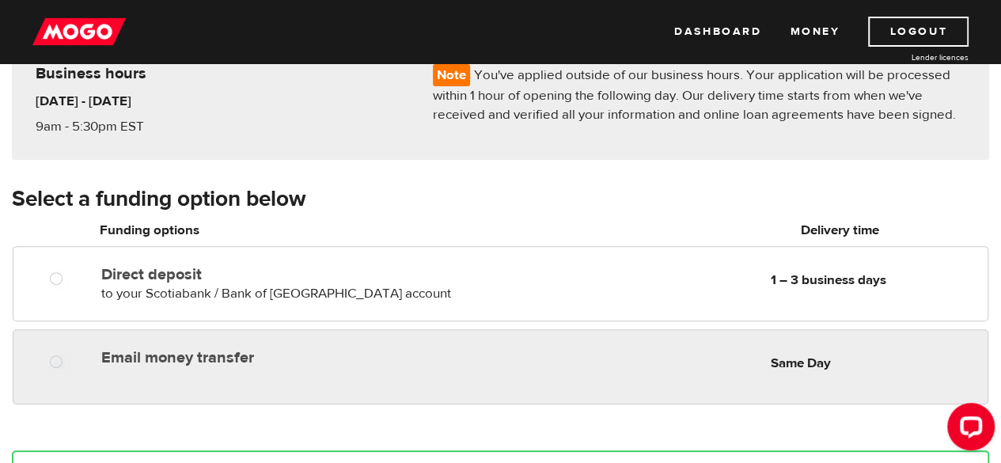
radio input "true"
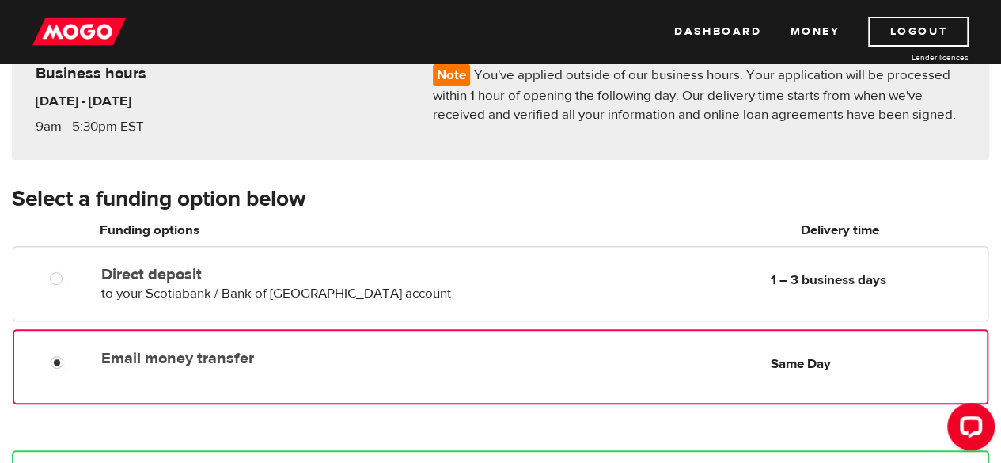
click at [463, 359] on div "Email money transfer Delivery in Same Day" at bounding box center [280, 355] width 371 height 25
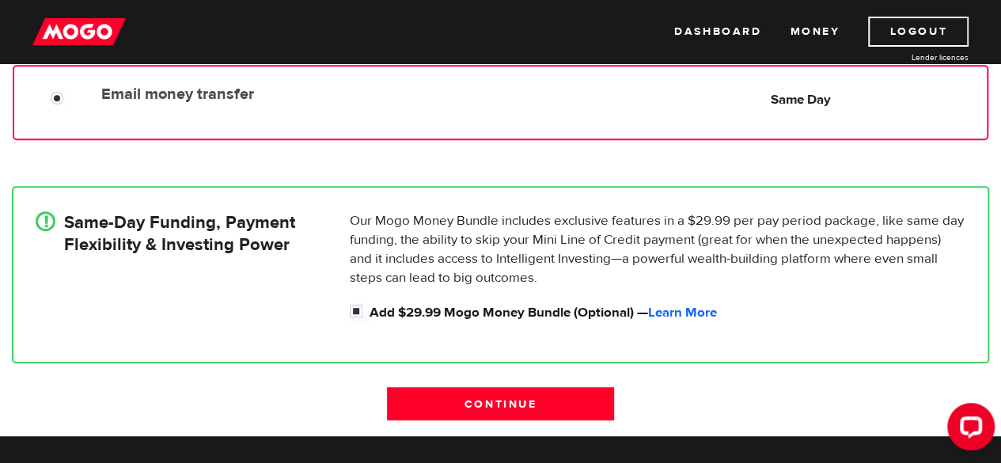
scroll to position [414, 0]
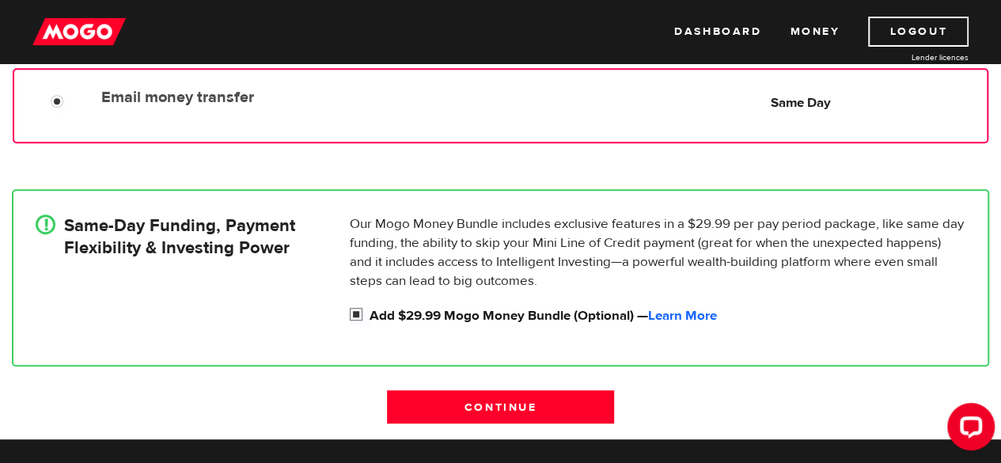
click at [355, 314] on input "Add $29.99 Mogo Money Bundle (Optional) — Learn More" at bounding box center [360, 316] width 20 height 20
checkbox input "false"
radio input "false"
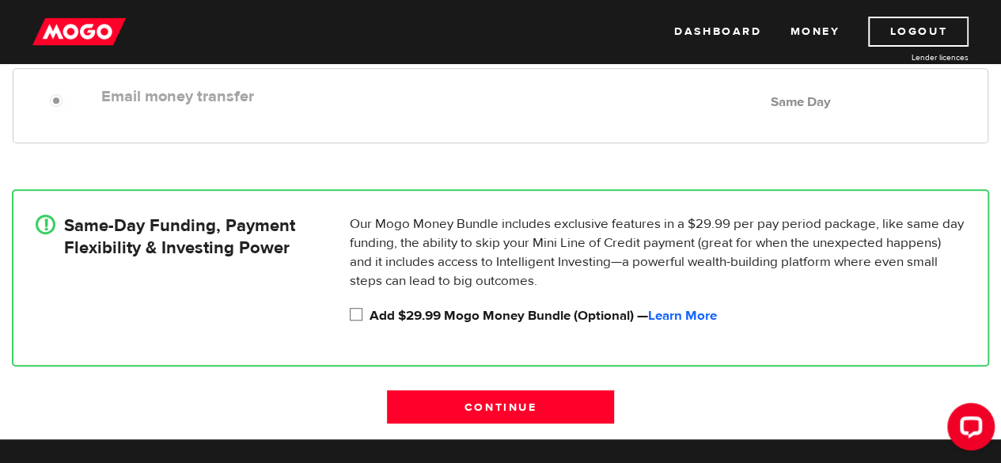
click at [355, 314] on input "Add $29.99 Mogo Money Bundle (Optional) — Learn More" at bounding box center [360, 316] width 20 height 20
checkbox input "true"
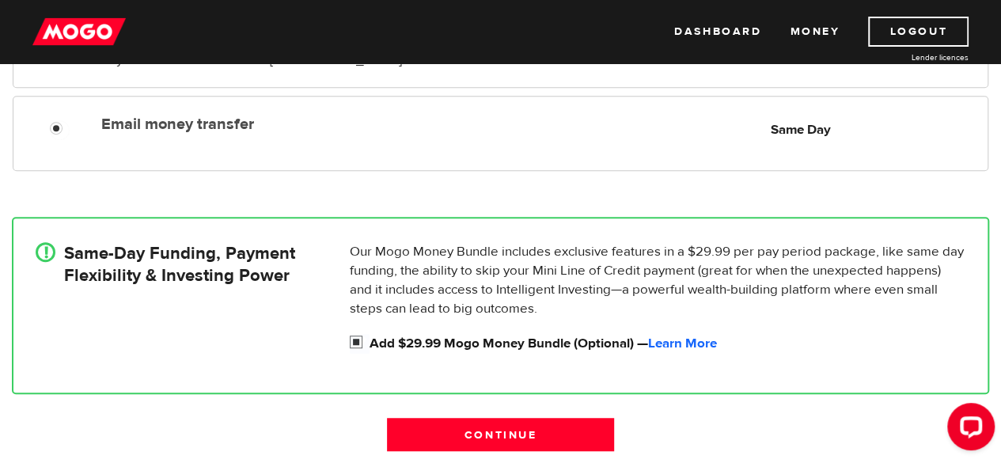
scroll to position [388, 0]
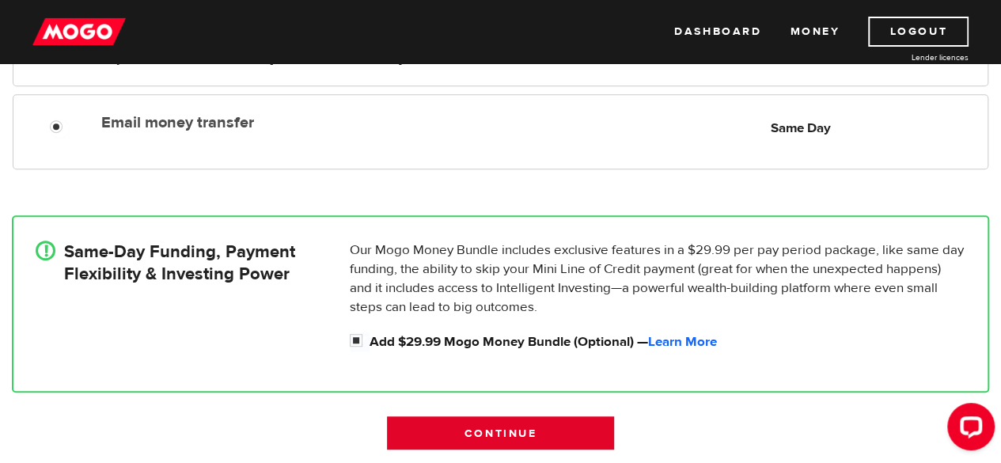
click at [486, 431] on input "Continue" at bounding box center [500, 432] width 226 height 33
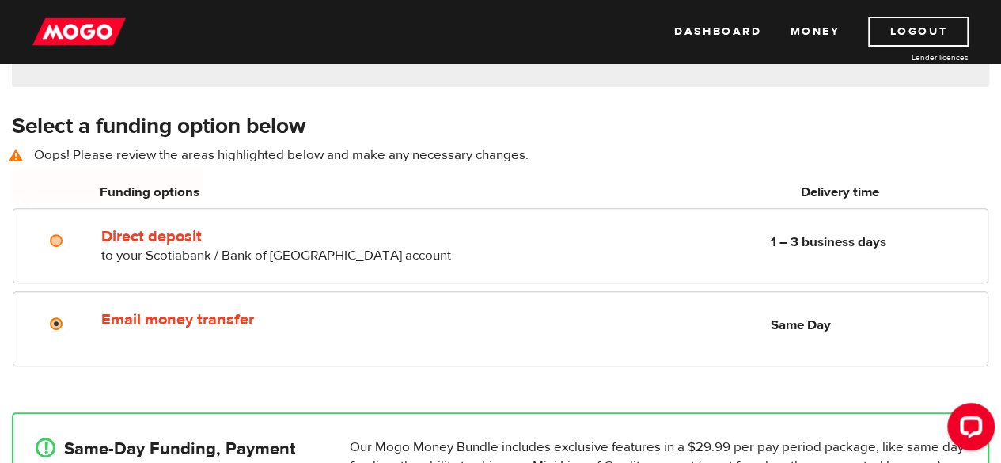
scroll to position [220, 0]
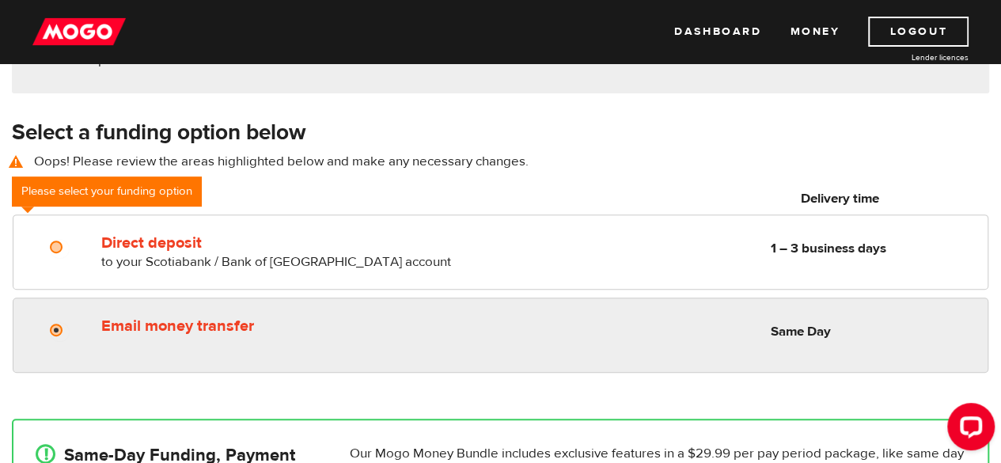
radio input "true"
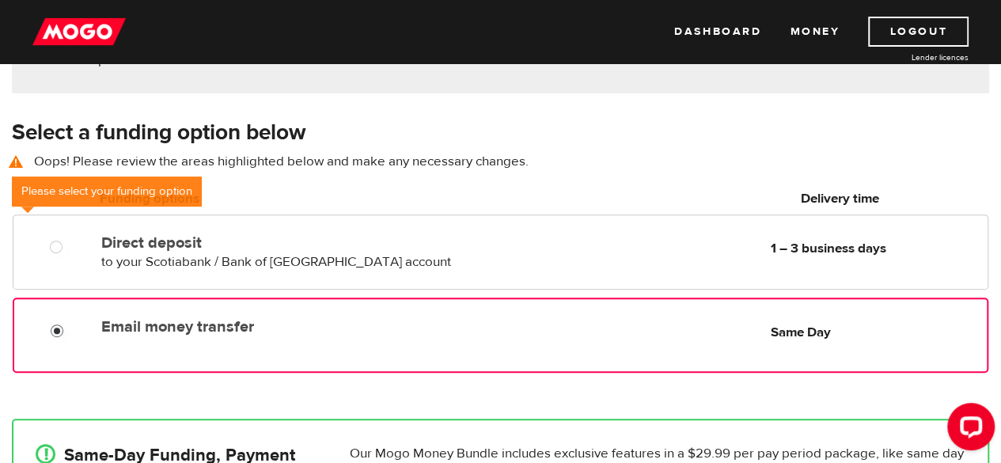
click at [55, 339] on input "Email money transfer" at bounding box center [61, 333] width 20 height 20
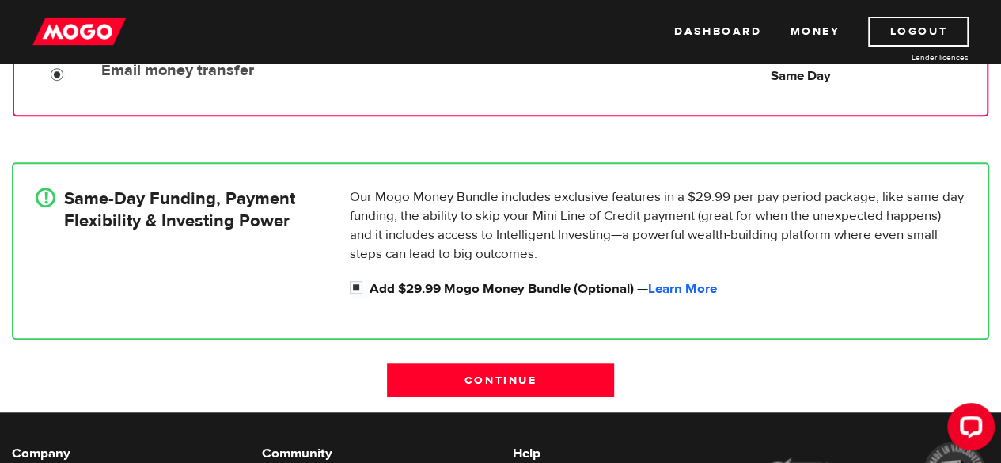
scroll to position [476, 0]
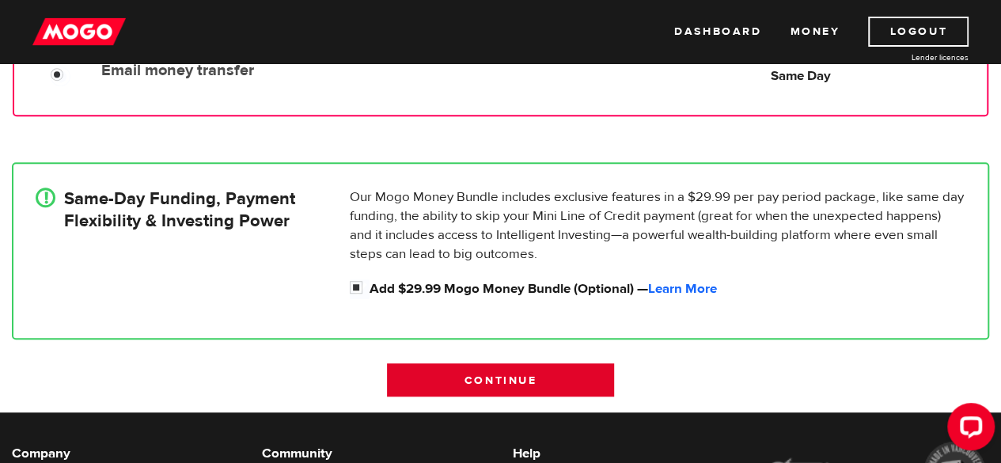
click at [445, 388] on input "Continue" at bounding box center [500, 379] width 226 height 33
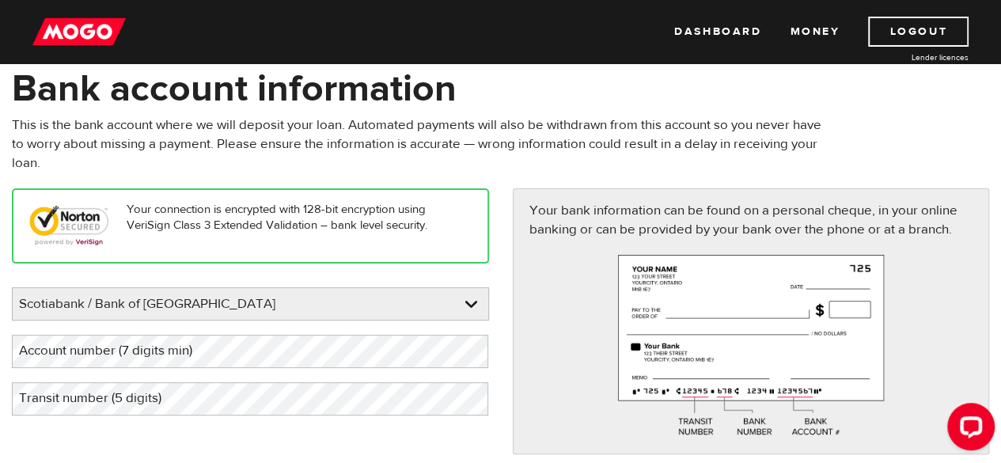
scroll to position [89, 0]
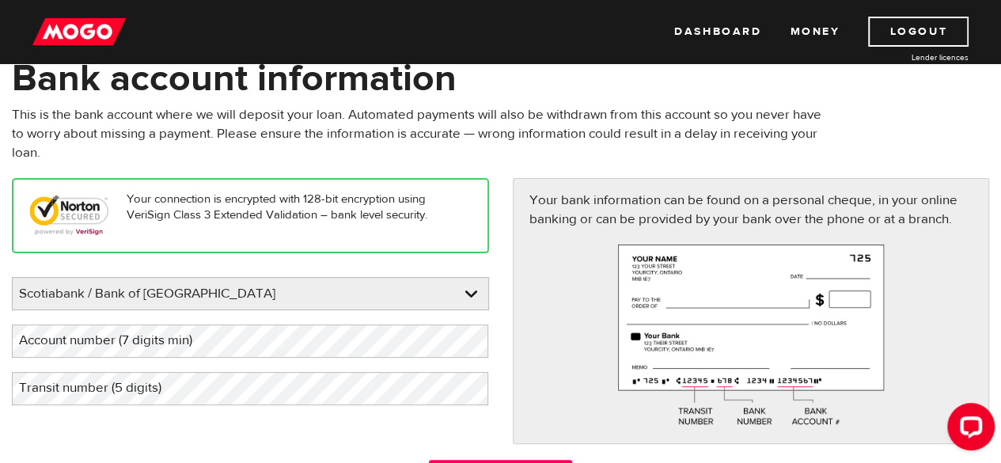
click at [127, 338] on label "Account number (7 digits min)" at bounding box center [118, 340] width 213 height 32
click at [169, 384] on label "Transit number (5 digits)" at bounding box center [103, 388] width 182 height 32
click at [185, 344] on label "Account number (7 digits min)" at bounding box center [118, 340] width 213 height 32
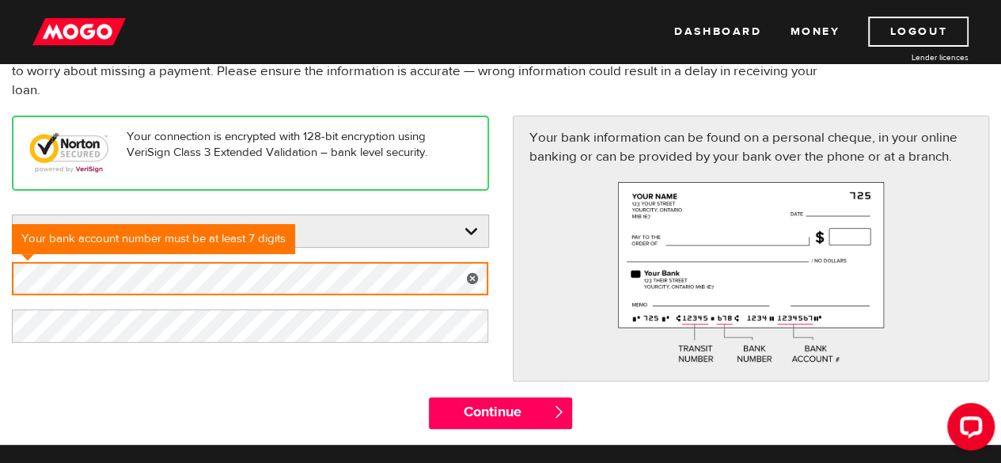
scroll to position [152, 0]
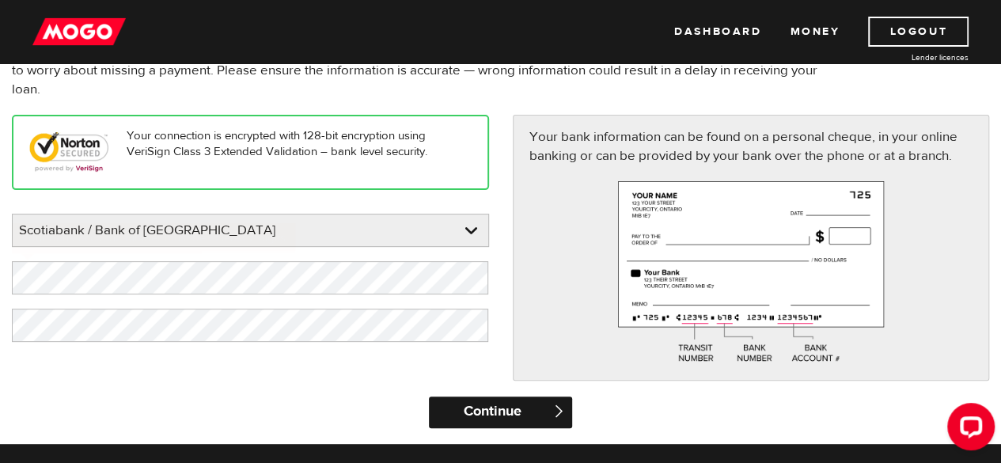
click at [494, 401] on input "Continue" at bounding box center [500, 412] width 143 height 32
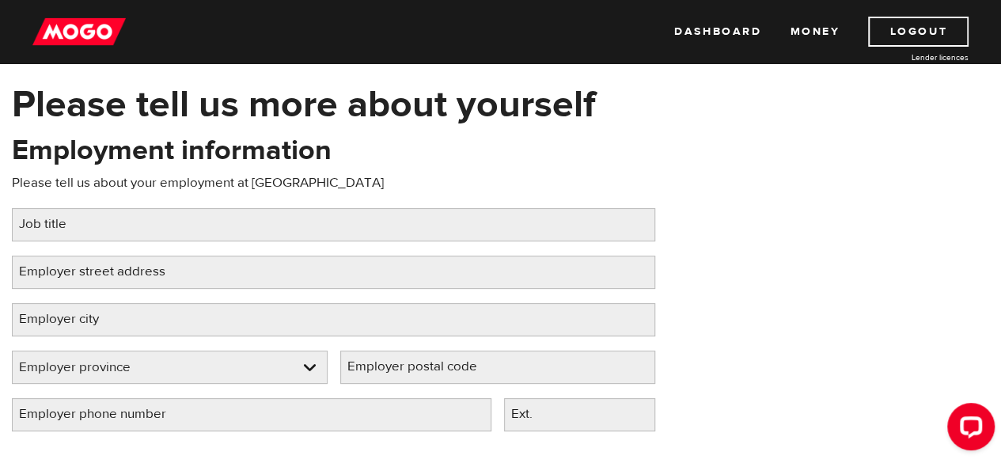
scroll to position [72, 0]
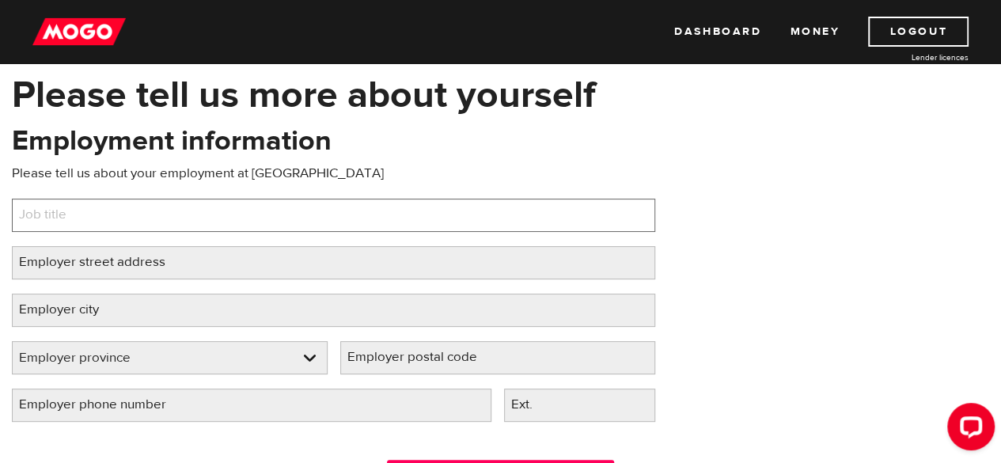
click at [140, 215] on input "Job title" at bounding box center [333, 215] width 643 height 33
type input "Accounting Officer"
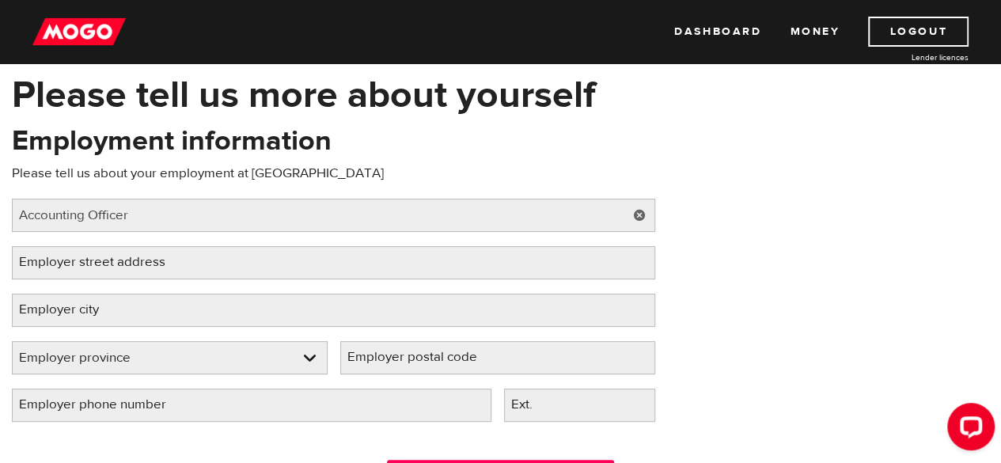
click at [123, 268] on label "Employer street address" at bounding box center [105, 262] width 186 height 32
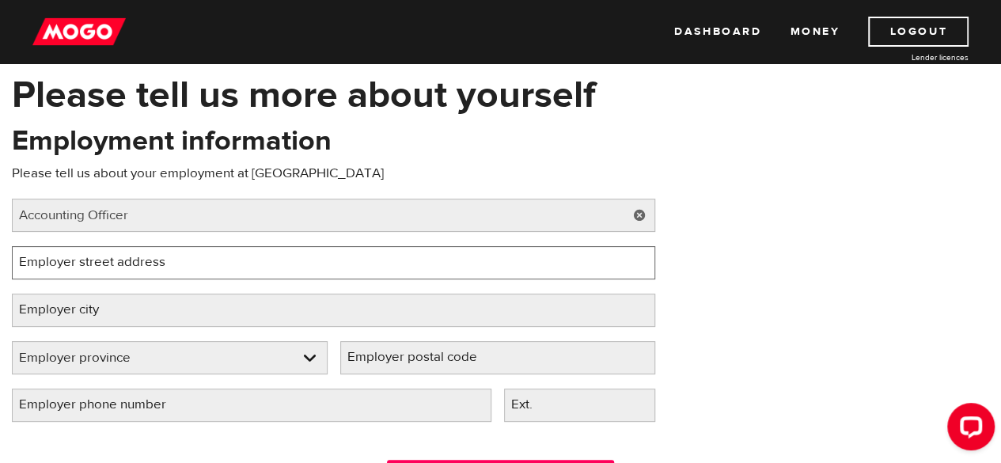
click at [123, 268] on input "Employer street address" at bounding box center [333, 262] width 643 height 33
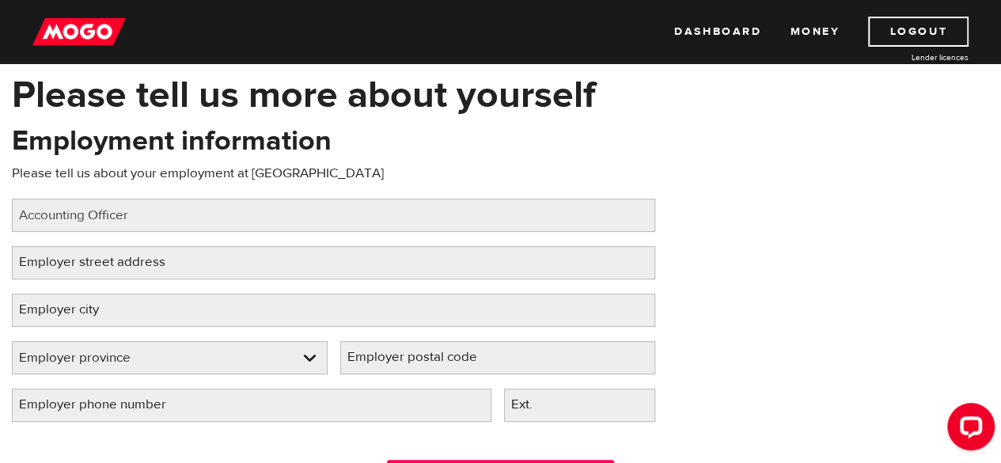
click at [136, 271] on label "Employer street address" at bounding box center [105, 262] width 186 height 32
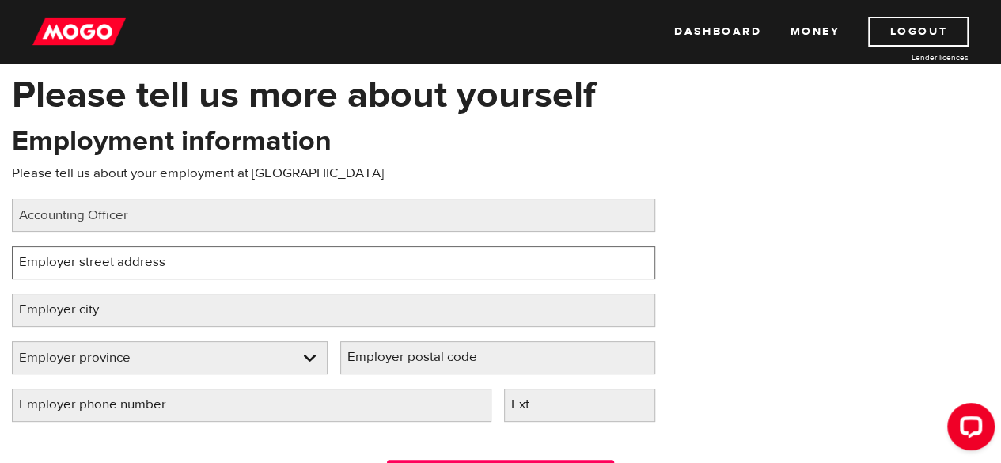
click at [136, 271] on input "Employer street address" at bounding box center [333, 262] width 643 height 33
paste input "40006"
type input "40006"
paste input "[STREET_ADDRESS]"
type input "[STREET_ADDRESS]"
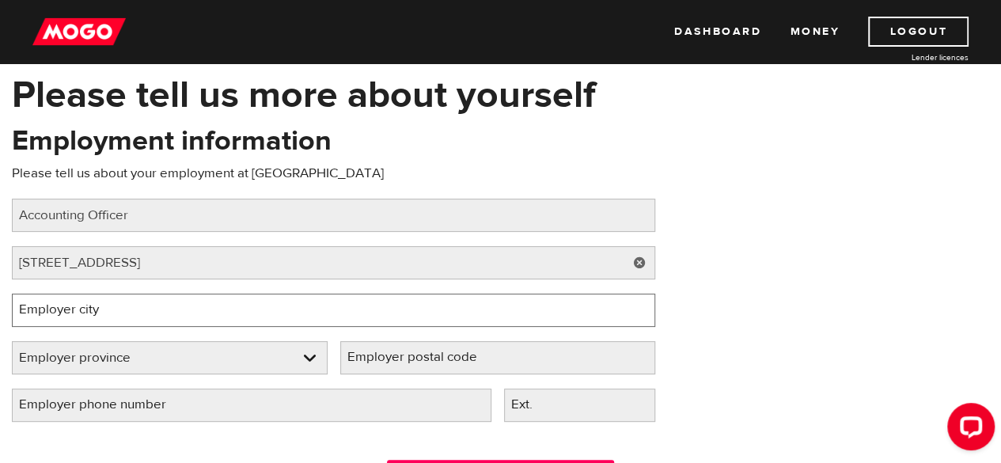
click at [148, 311] on input "Employer city" at bounding box center [333, 309] width 643 height 33
type input "O"
type input "t"
type input "[GEOGRAPHIC_DATA]"
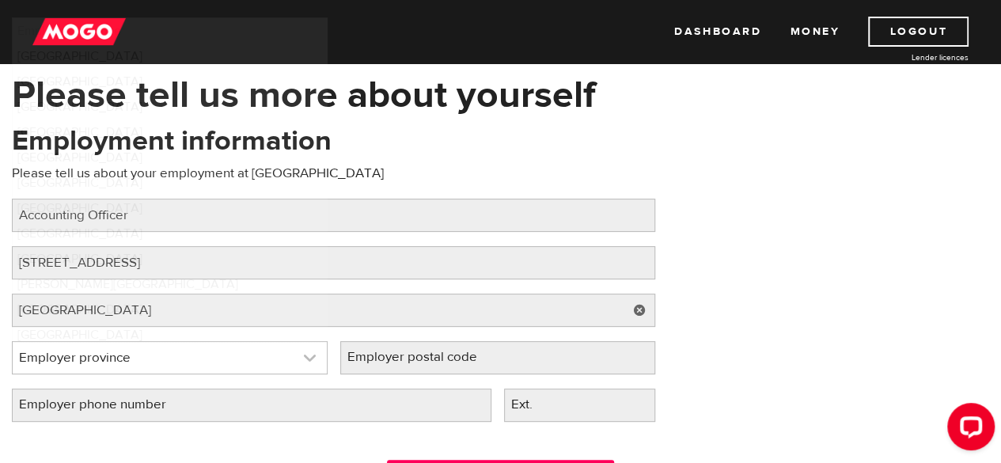
click at [194, 363] on link at bounding box center [170, 358] width 314 height 32
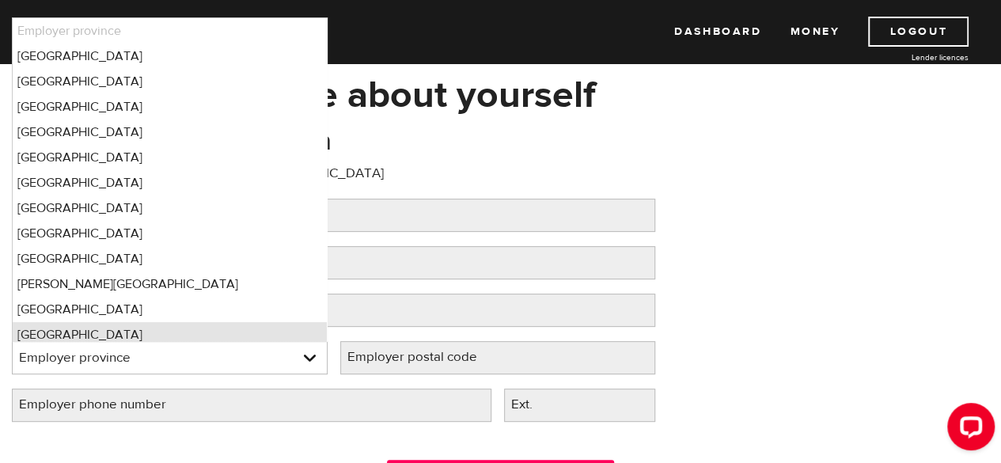
scroll to position [6, 0]
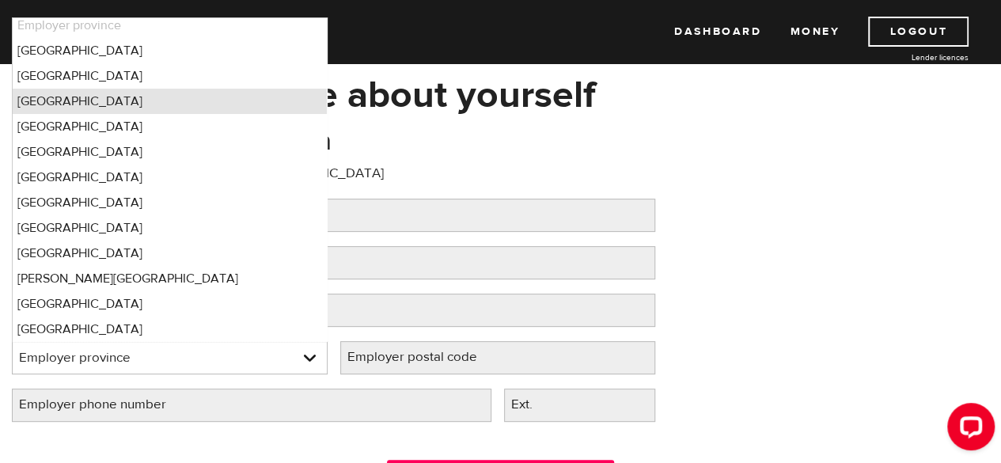
click at [127, 105] on li "[GEOGRAPHIC_DATA]" at bounding box center [170, 101] width 314 height 25
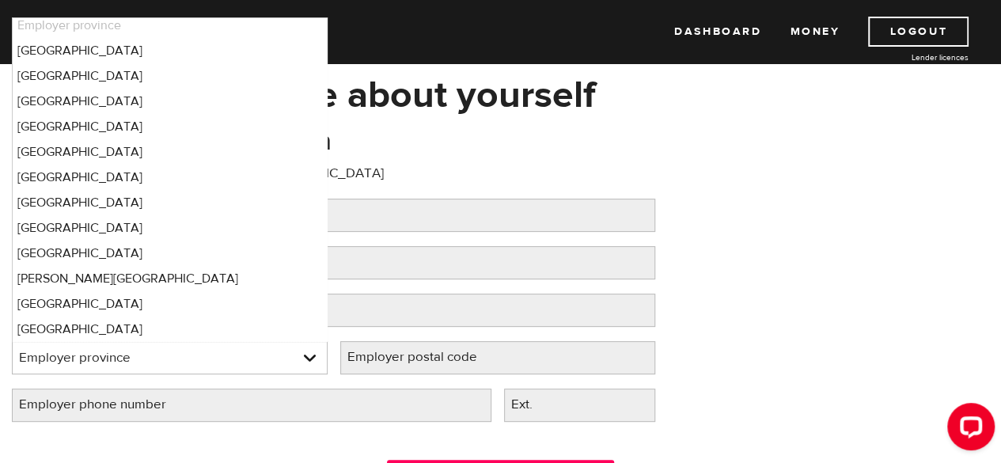
select select "ON"
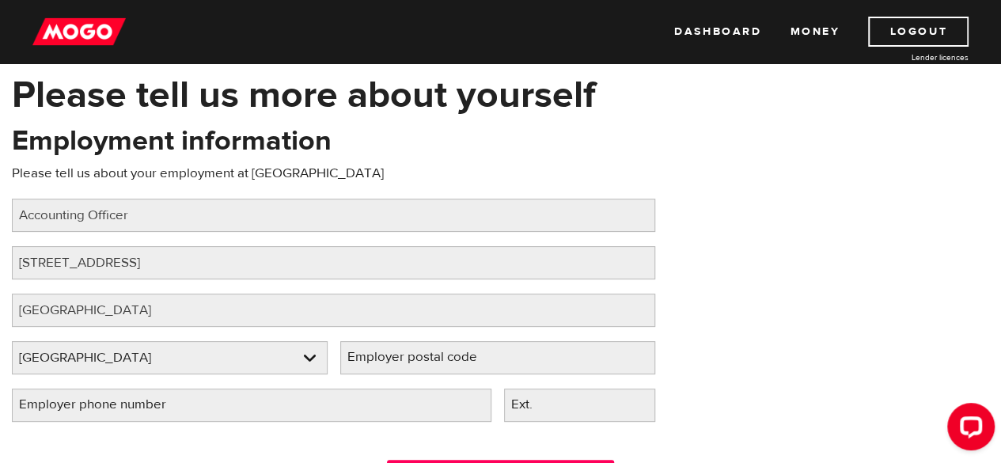
click at [443, 355] on label "Employer postal code" at bounding box center [424, 357] width 169 height 32
click at [443, 355] on input "Employer postal code" at bounding box center [498, 357] width 316 height 33
type input "M5C2R9"
click at [188, 403] on label "Employer phone number" at bounding box center [105, 404] width 187 height 32
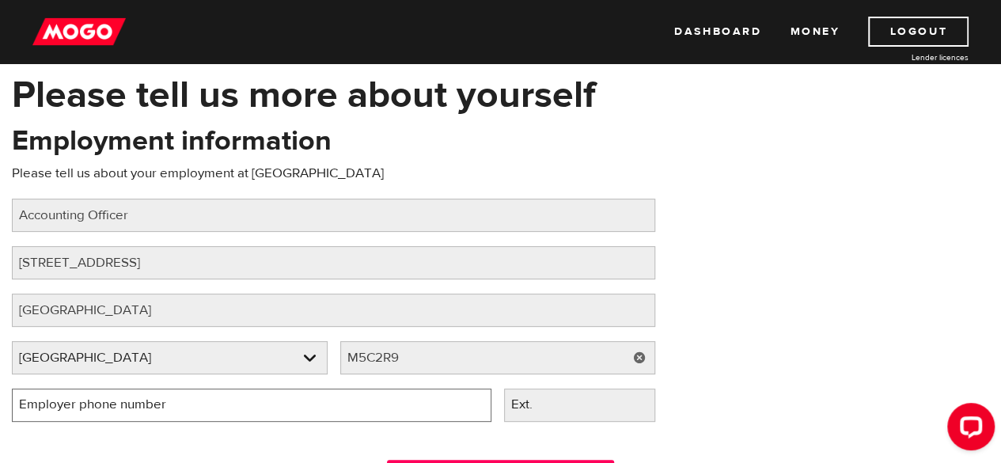
click at [188, 403] on input "Employer phone number" at bounding box center [251, 404] width 479 height 33
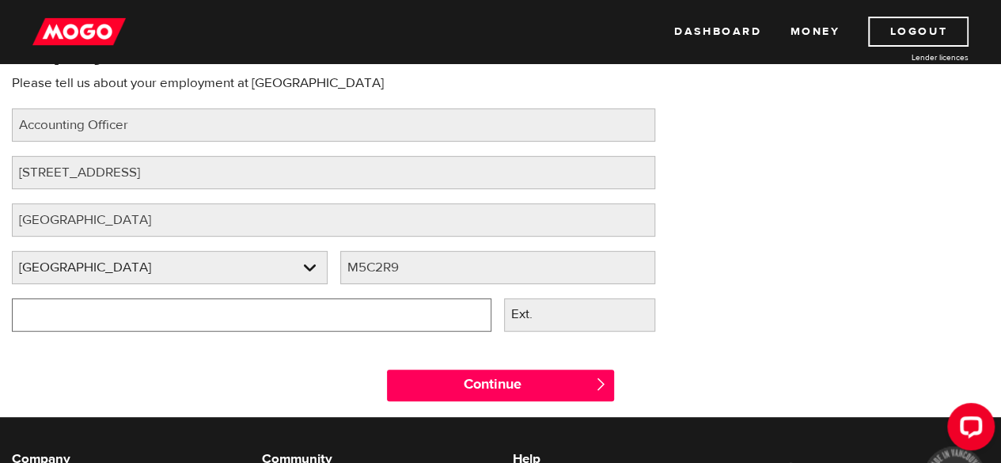
scroll to position [142, 0]
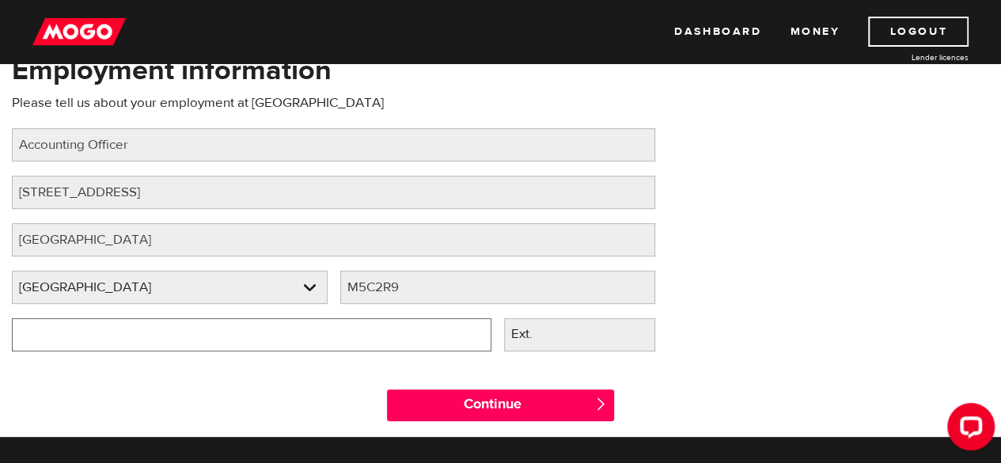
type input "(600) 20 -"
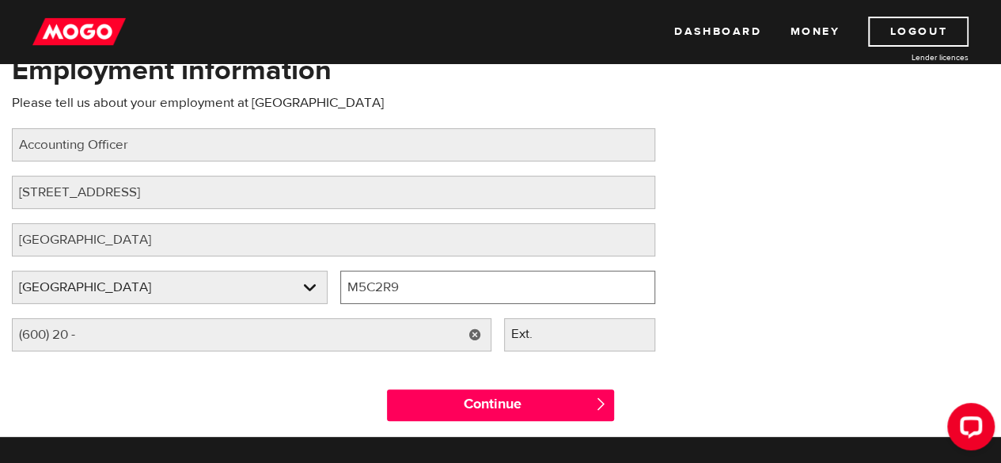
type input "M5c"
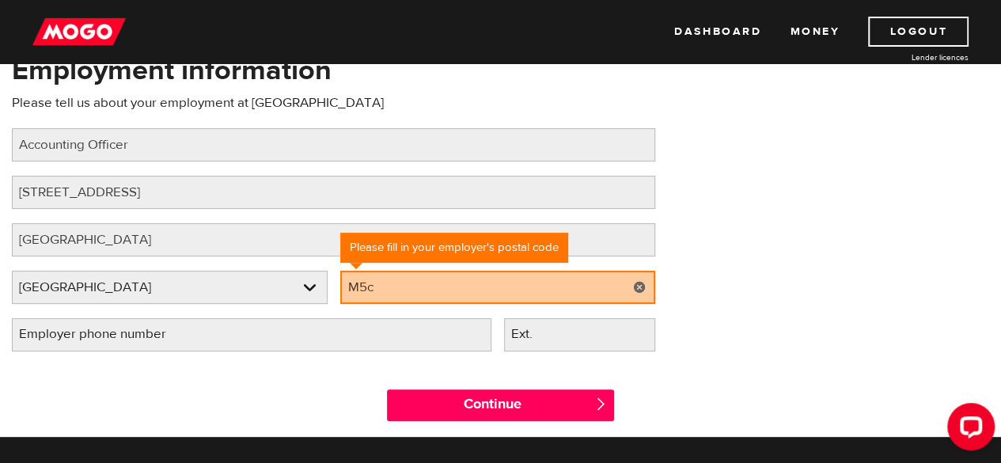
click at [174, 341] on label "Employer phone number" at bounding box center [105, 334] width 187 height 32
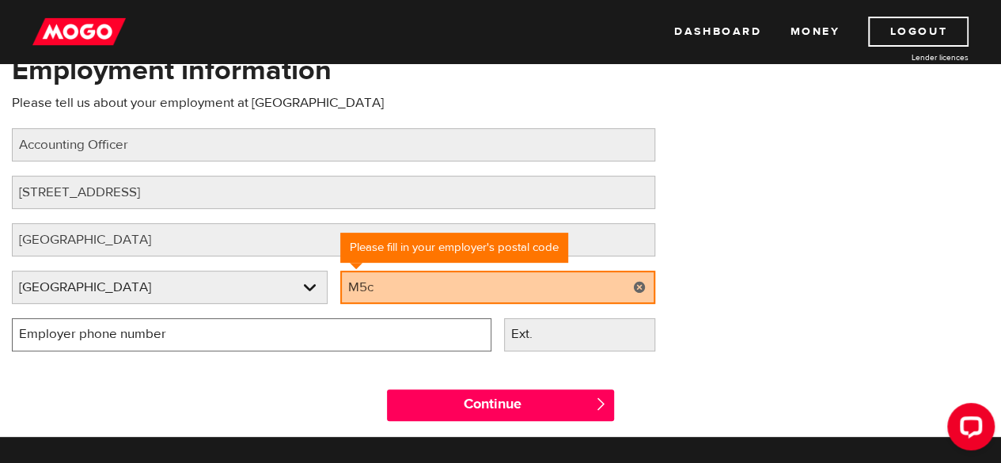
click at [174, 341] on input "Employer phone number" at bounding box center [251, 334] width 479 height 33
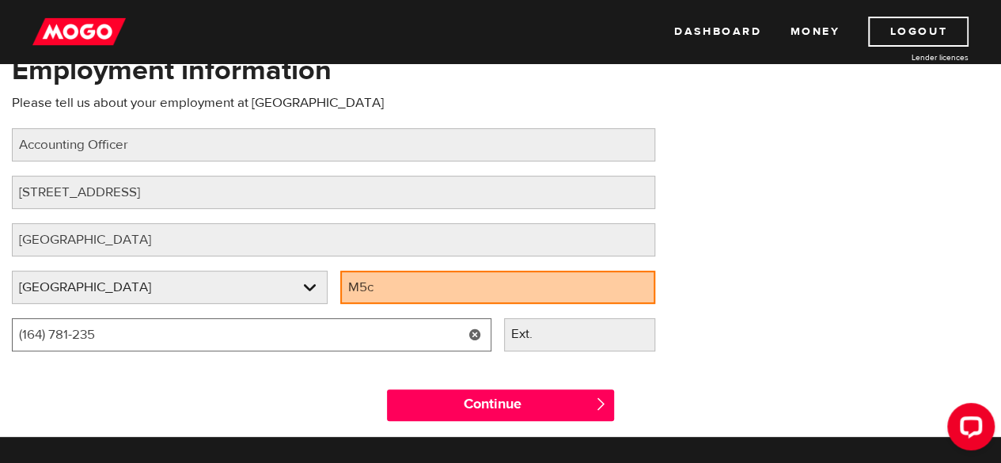
click at [25, 335] on input "(164) 781-235" at bounding box center [251, 334] width 479 height 33
click at [30, 335] on input "(164) 781-235" at bounding box center [251, 334] width 479 height 33
click at [100, 337] on input "(647) 812-35" at bounding box center [251, 334] width 479 height 33
type input "[PHONE_NUMBER]"
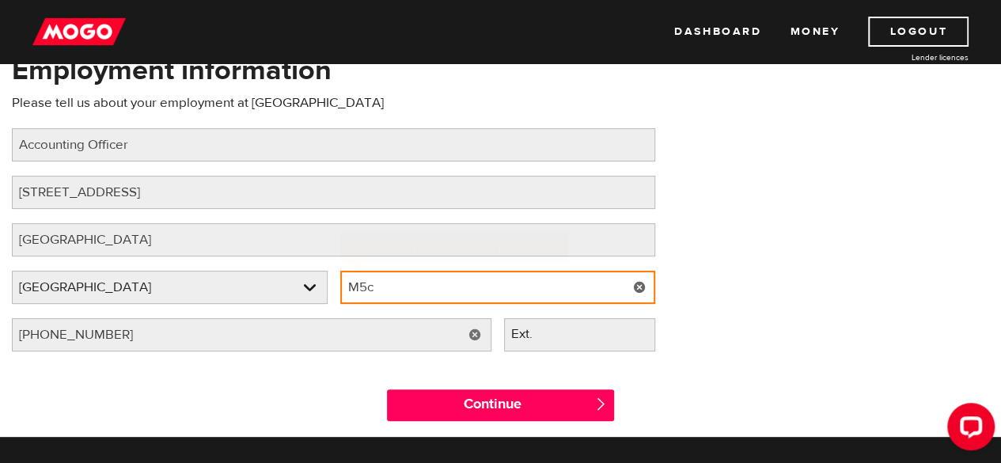
click at [406, 290] on input "M5c" at bounding box center [498, 287] width 316 height 33
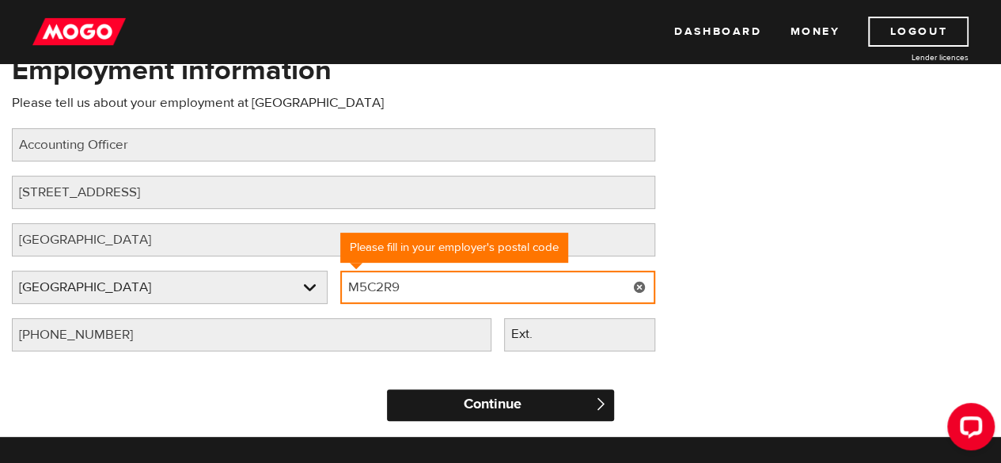
type input "M5C2R9"
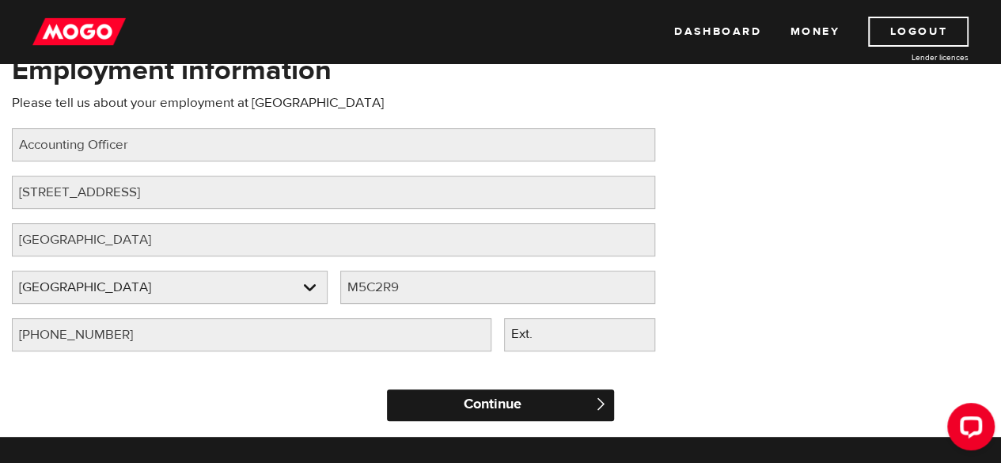
click at [457, 411] on input "Continue" at bounding box center [500, 405] width 226 height 32
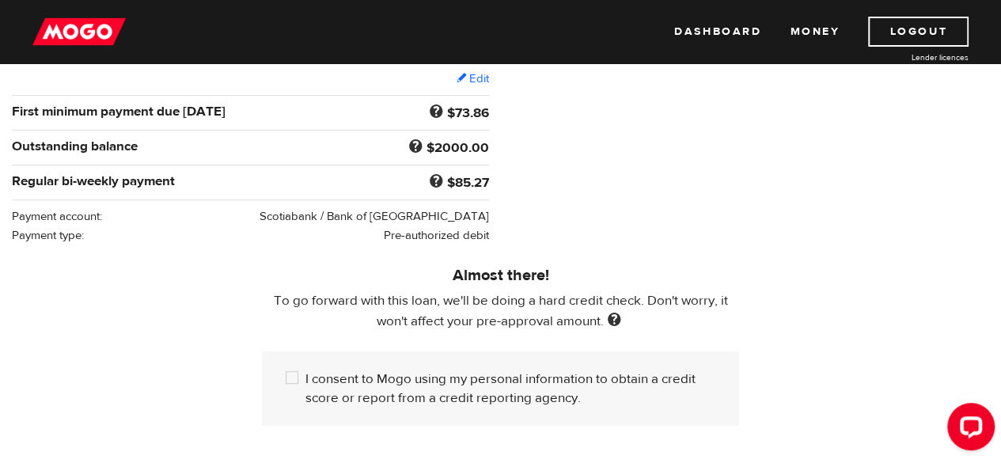
scroll to position [297, 0]
click at [366, 314] on p "To go forward with this loan, we'll be doing a hard credit check. Don't worry, …" at bounding box center [500, 310] width 477 height 40
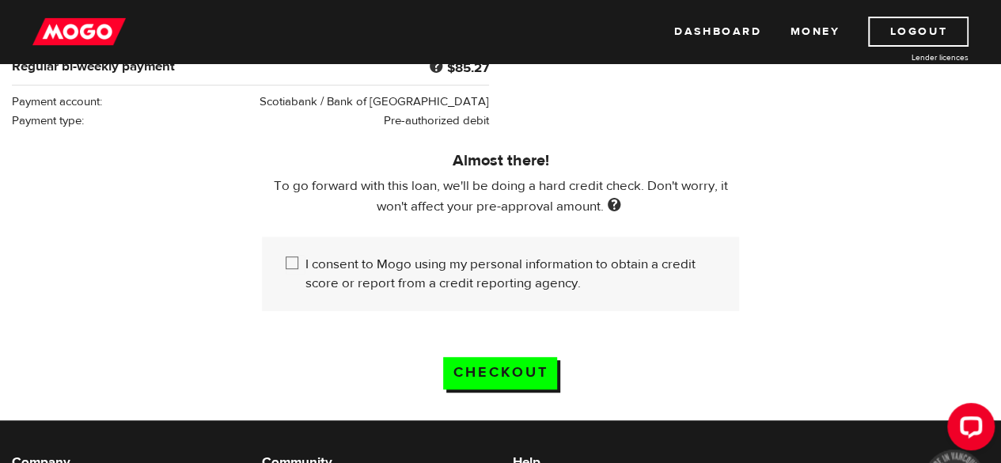
scroll to position [414, 0]
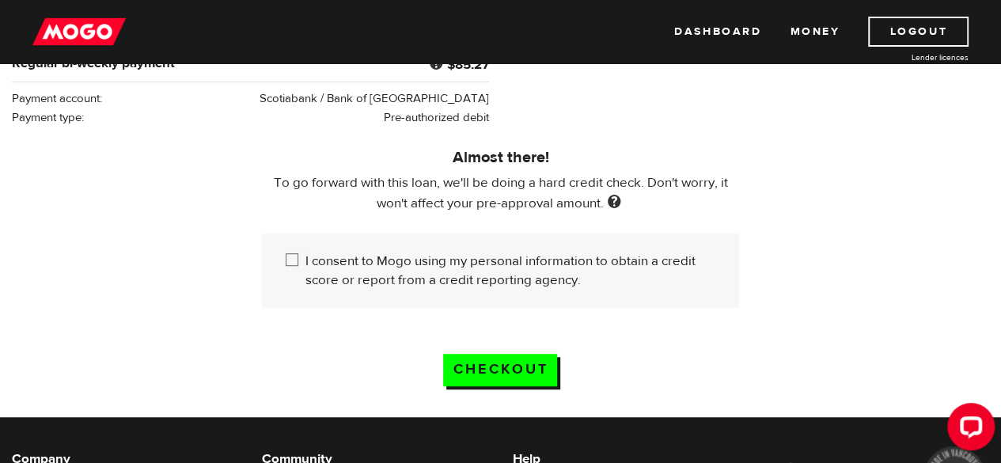
click at [296, 260] on input "I consent to Mogo using my personal information to obtain a credit score or rep…" at bounding box center [296, 262] width 20 height 20
checkbox input "true"
click at [468, 357] on input "Checkout" at bounding box center [500, 370] width 114 height 32
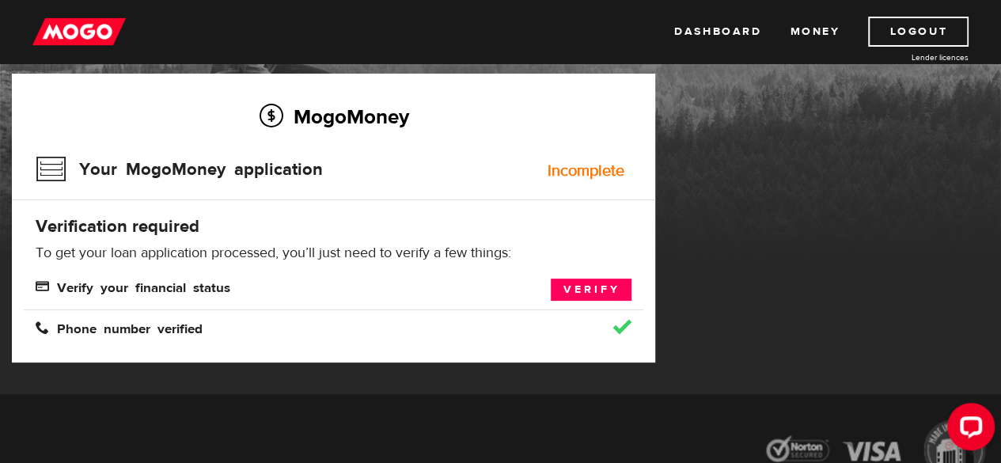
scroll to position [105, 0]
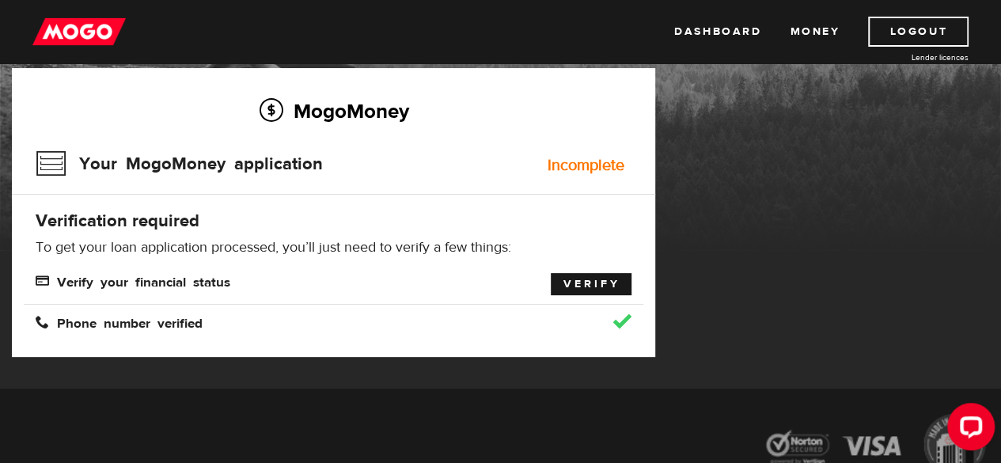
click at [579, 276] on link "Verify" at bounding box center [591, 284] width 81 height 22
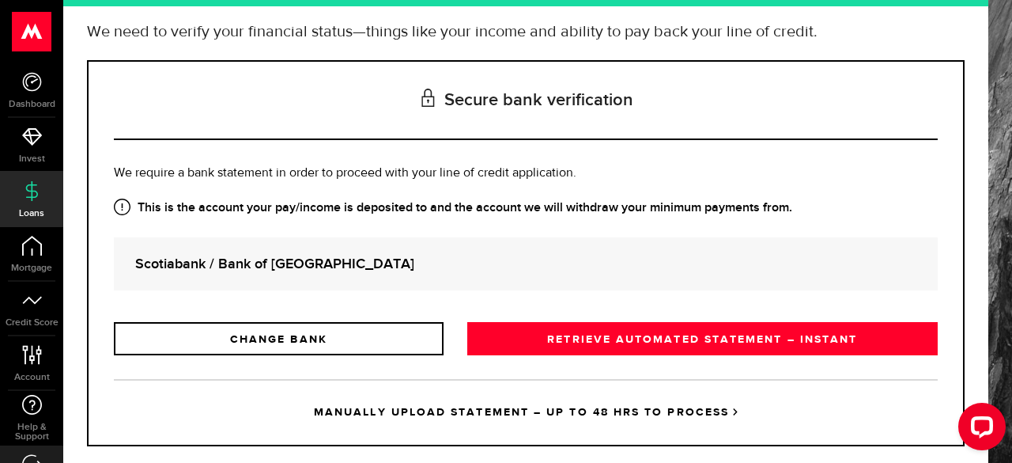
scroll to position [160, 0]
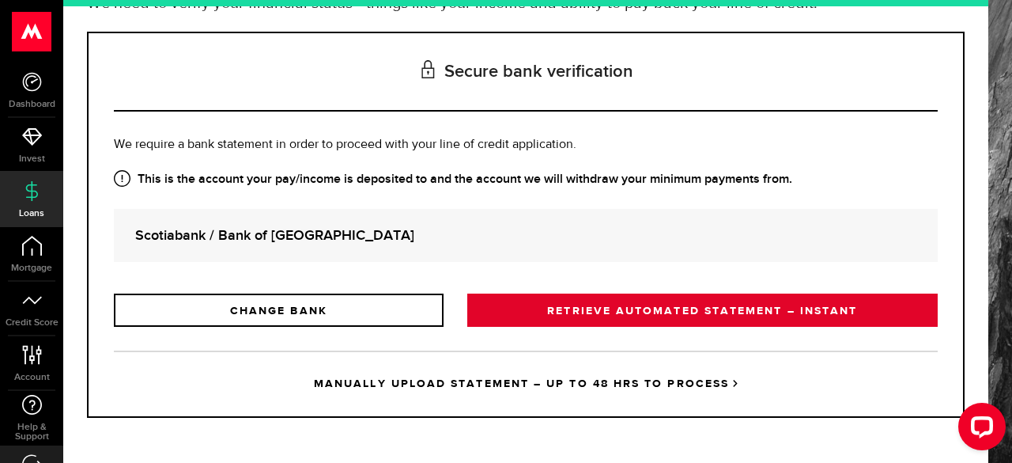
click at [571, 306] on link "RETRIEVE AUTOMATED STATEMENT – INSTANT" at bounding box center [702, 309] width 471 height 33
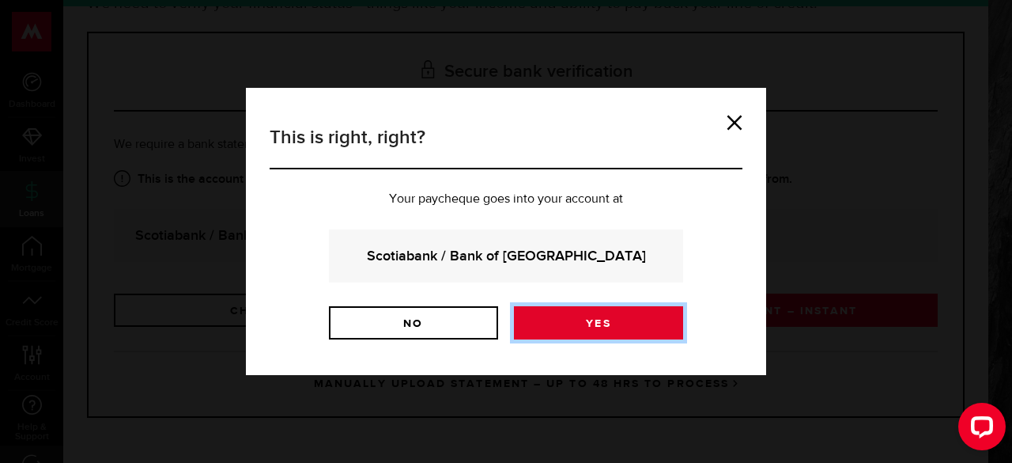
click at [554, 316] on link "Yes" at bounding box center [598, 322] width 169 height 33
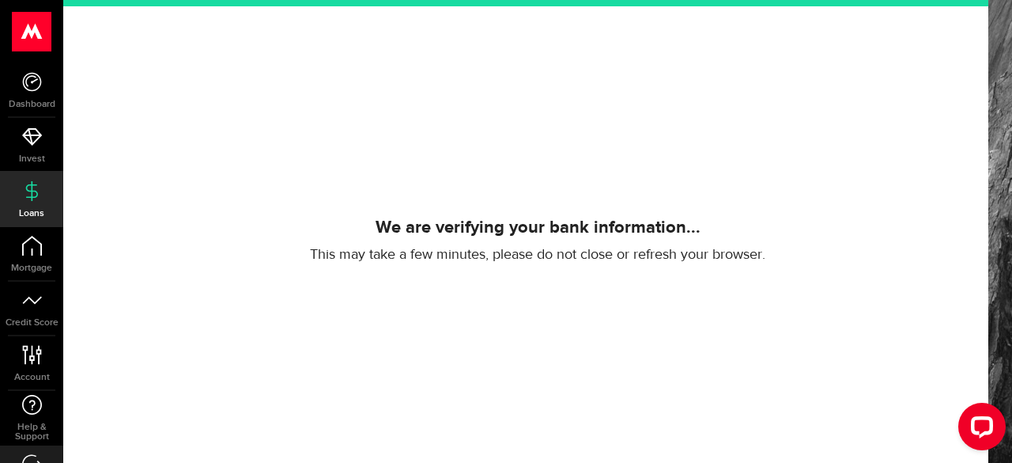
scroll to position [263, 0]
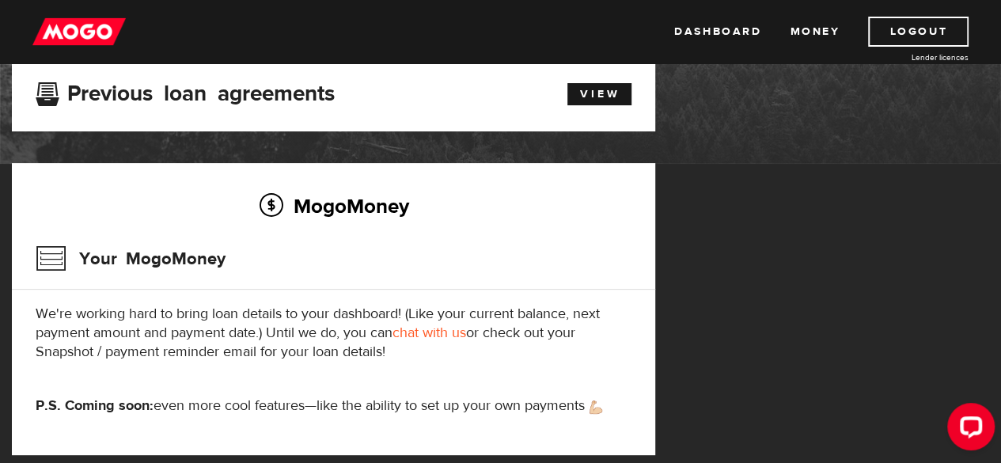
scroll to position [363, 0]
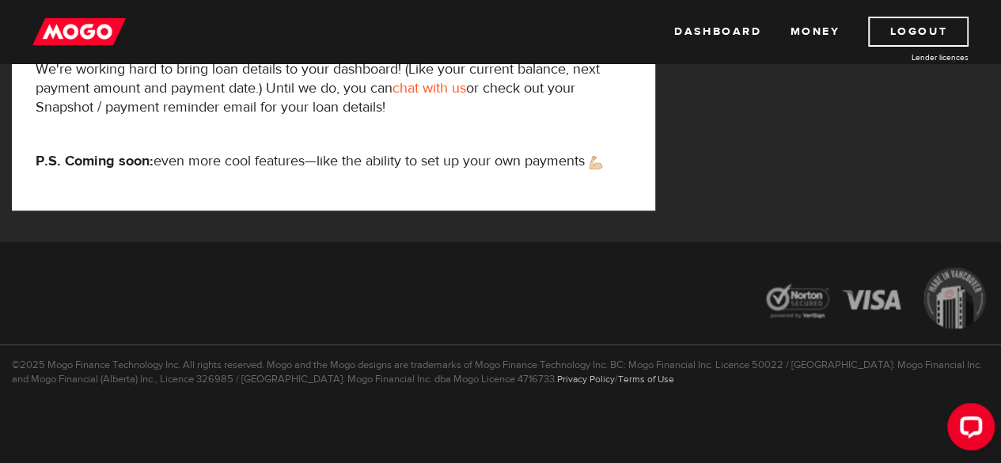
click at [101, 42] on img at bounding box center [78, 32] width 93 height 30
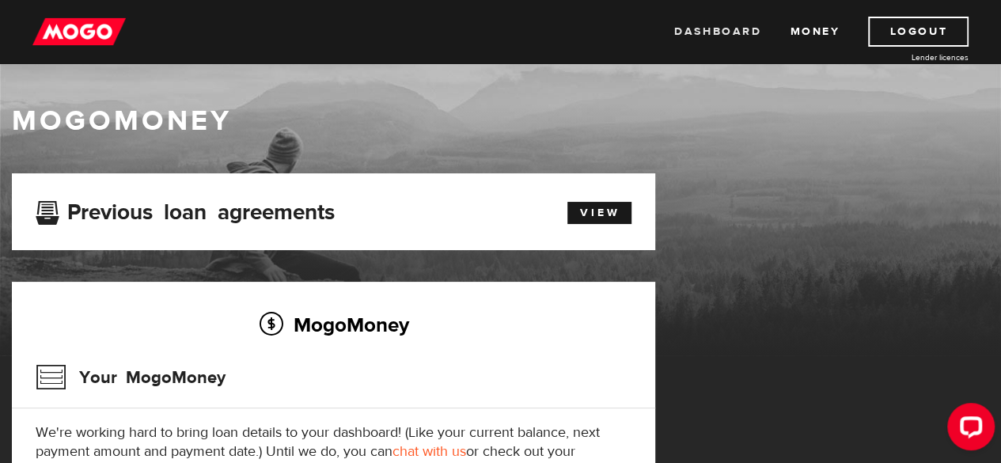
click at [727, 39] on link "Dashboard" at bounding box center [717, 32] width 87 height 30
